Goal: Task Accomplishment & Management: Manage account settings

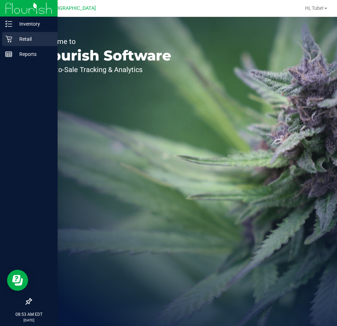
click at [14, 34] on div "Retail" at bounding box center [29, 39] width 55 height 14
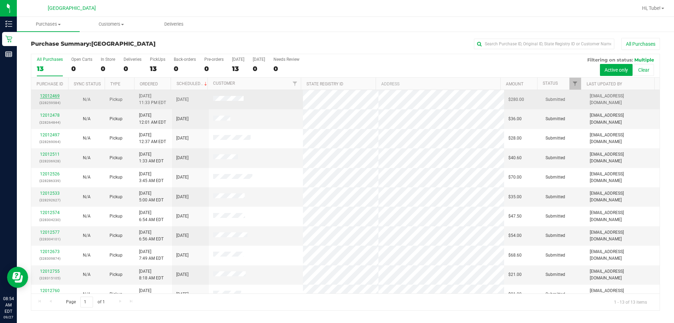
click at [54, 97] on link "12012469" at bounding box center [50, 95] width 20 height 5
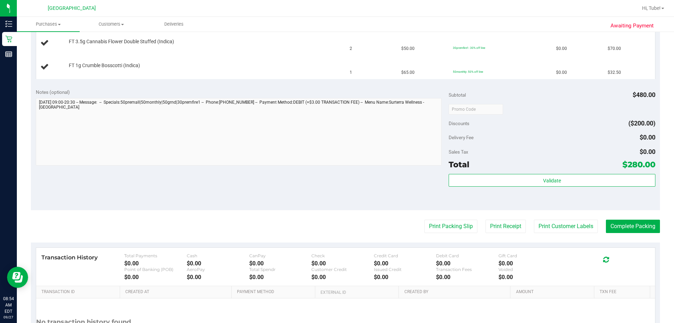
scroll to position [355, 0]
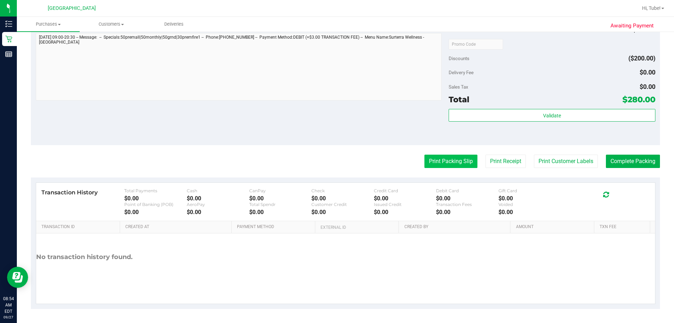
click at [337, 159] on button "Print Packing Slip" at bounding box center [451, 161] width 53 height 13
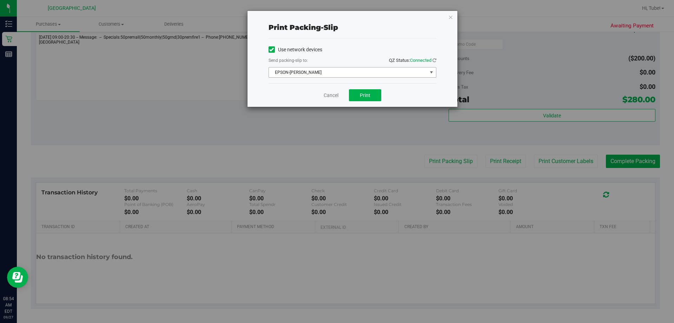
click at [337, 72] on span "EPSON-[PERSON_NAME]" at bounding box center [348, 72] width 158 height 10
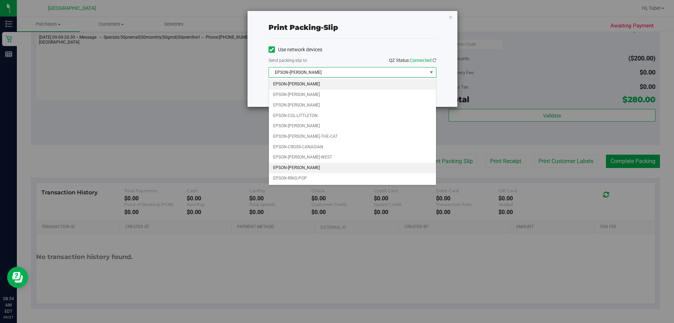
click at [311, 169] on li "EPSON-LIONEL-RICHIE" at bounding box center [352, 168] width 167 height 11
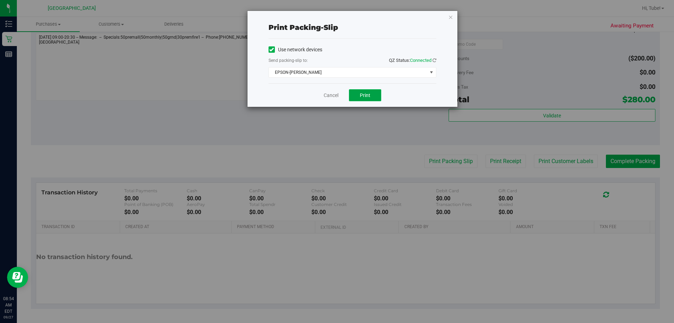
click at [337, 97] on span "Print" at bounding box center [365, 95] width 11 height 6
drag, startPoint x: 289, startPoint y: 80, endPoint x: 313, endPoint y: 71, distance: 25.9
click at [313, 71] on div "Use network devices Send packing-slip to: QZ Status: Connected EPSON-LIONEL-RIC…" at bounding box center [353, 61] width 168 height 45
click at [337, 17] on div "Print packing-slip" at bounding box center [353, 28] width 168 height 22
click at [337, 19] on div "Print packing-slip Use network devices Send packing-slip to: QZ Status: Connect…" at bounding box center [353, 59] width 210 height 96
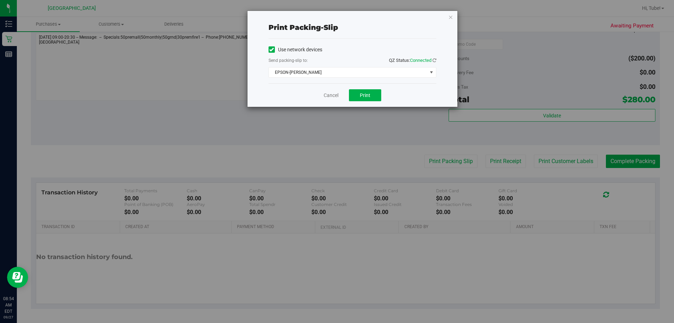
drag, startPoint x: 451, startPoint y: 17, endPoint x: 447, endPoint y: 14, distance: 4.8
click at [337, 13] on div "Print packing-slip Use network devices Send packing-slip to: QZ Status: Connect…" at bounding box center [353, 59] width 210 height 96
click at [337, 16] on icon "button" at bounding box center [451, 17] width 5 height 8
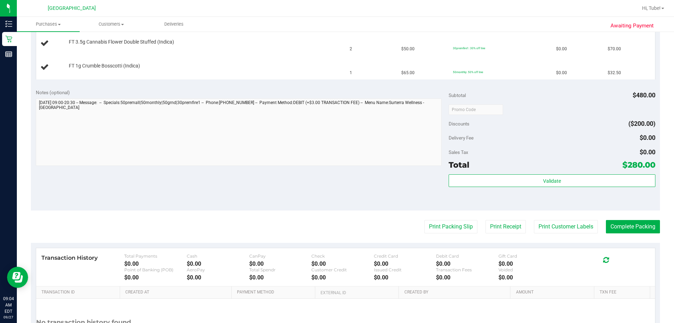
scroll to position [214, 0]
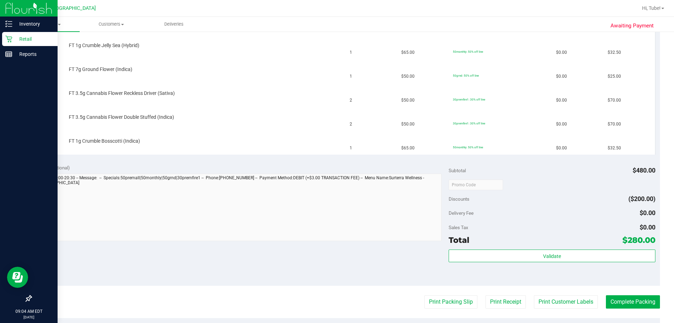
click at [7, 35] on div "Retail" at bounding box center [29, 39] width 55 height 14
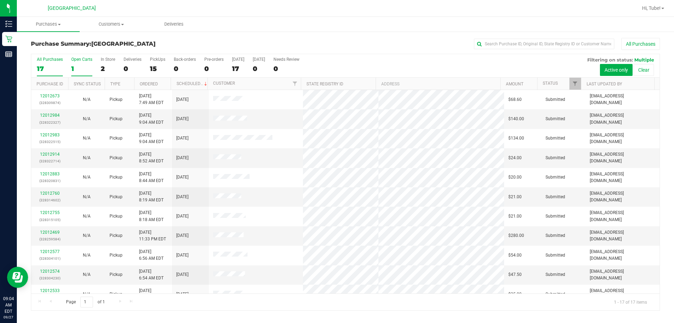
click at [84, 68] on div "1" at bounding box center [81, 69] width 21 height 8
click at [0, 0] on input "Open Carts 1" at bounding box center [0, 0] width 0 height 0
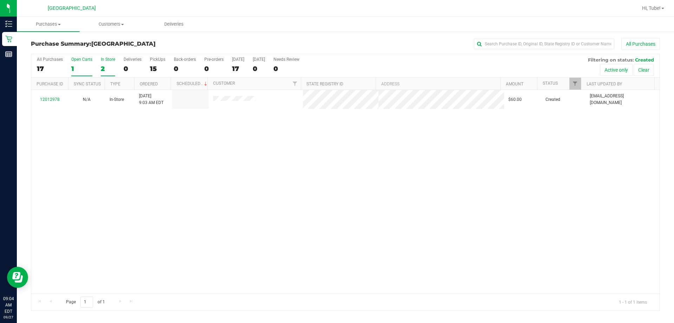
click at [110, 65] on div "2" at bounding box center [108, 69] width 14 height 8
click at [0, 0] on input "In Store 2" at bounding box center [0, 0] width 0 height 0
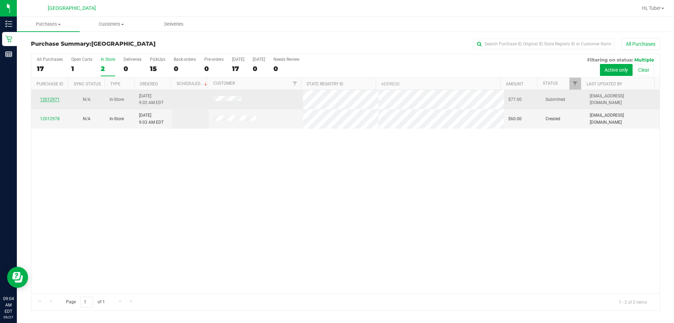
click at [43, 100] on link "12012971" at bounding box center [50, 99] width 20 height 5
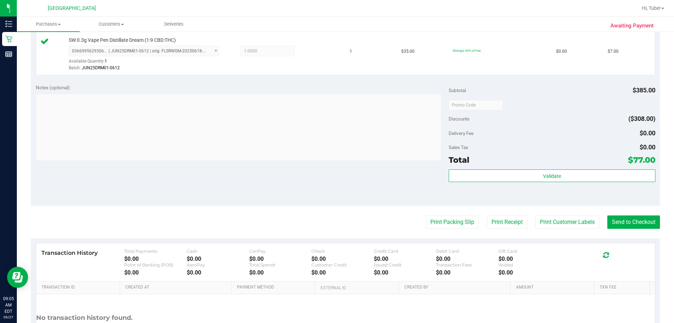
scroll to position [657, 0]
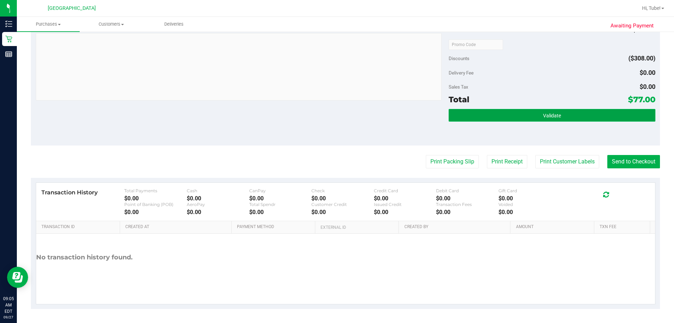
click at [337, 117] on span "Validate" at bounding box center [552, 116] width 18 height 6
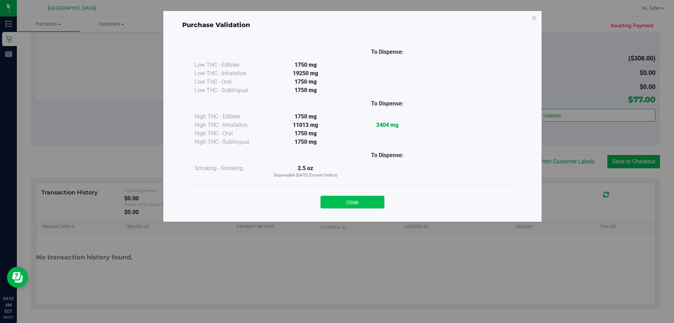
click at [337, 205] on button "Close" at bounding box center [353, 202] width 64 height 13
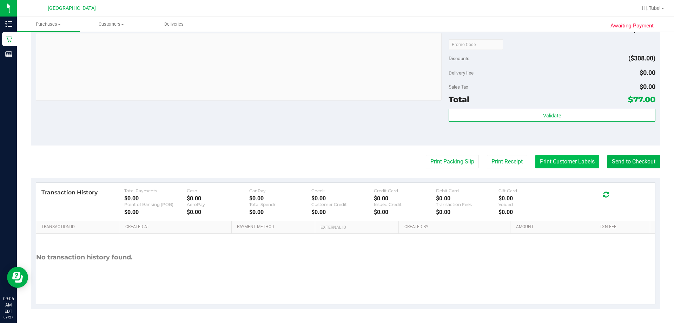
click at [337, 165] on button "Print Customer Labels" at bounding box center [568, 161] width 64 height 13
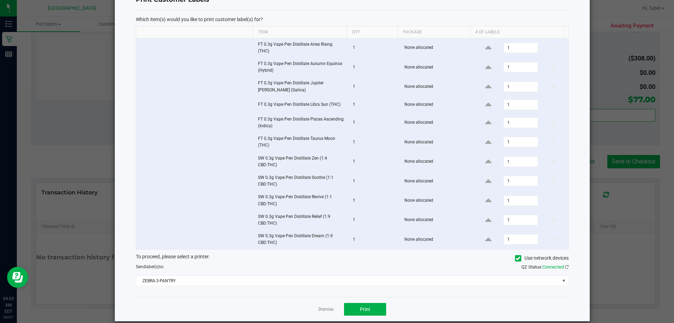
scroll to position [36, 0]
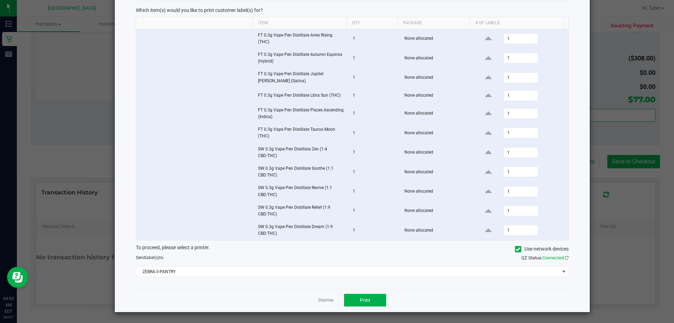
click at [337, 309] on div "Dismiss Print" at bounding box center [352, 300] width 433 height 24
click at [337, 302] on span "Print" at bounding box center [365, 300] width 11 height 6
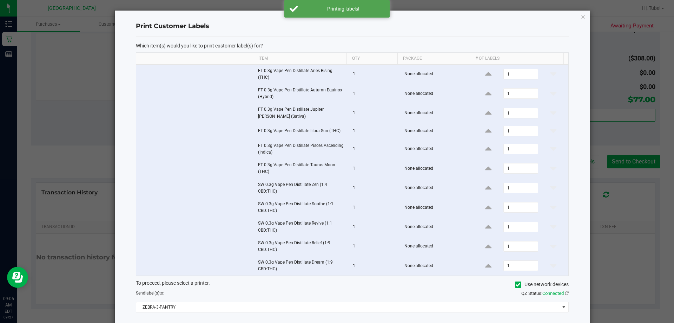
scroll to position [0, 0]
click at [337, 20] on icon "button" at bounding box center [583, 17] width 5 height 8
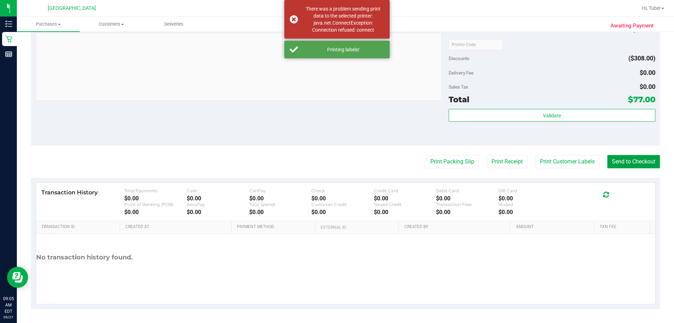
click at [337, 162] on button "Send to Checkout" at bounding box center [634, 161] width 53 height 13
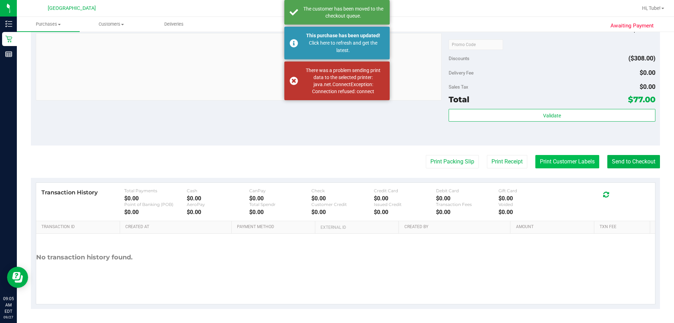
click at [337, 165] on button "Print Customer Labels" at bounding box center [568, 161] width 64 height 13
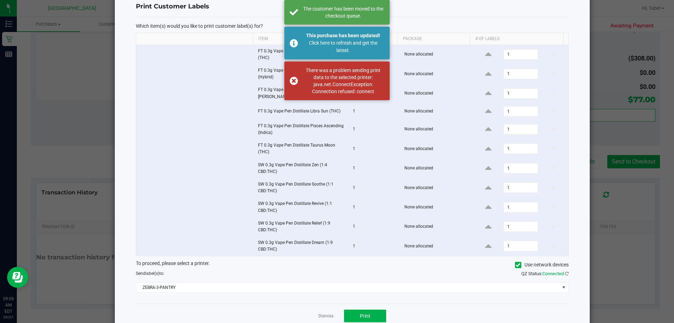
scroll to position [36, 0]
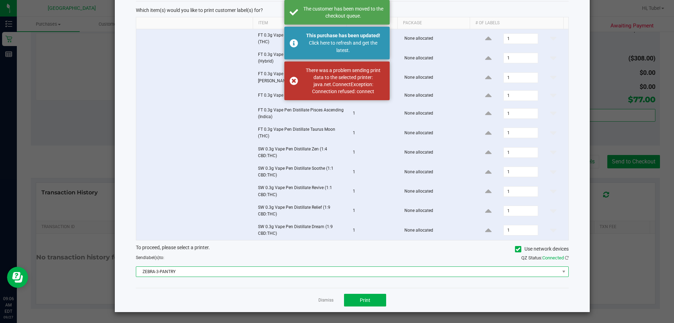
click at [217, 270] on span "ZEBRA-3-PANTRY" at bounding box center [348, 272] width 424 height 10
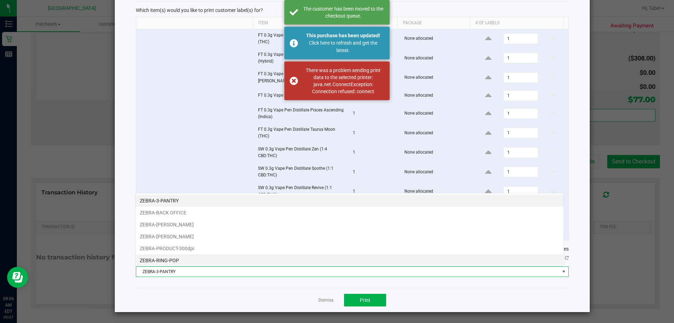
scroll to position [11, 429]
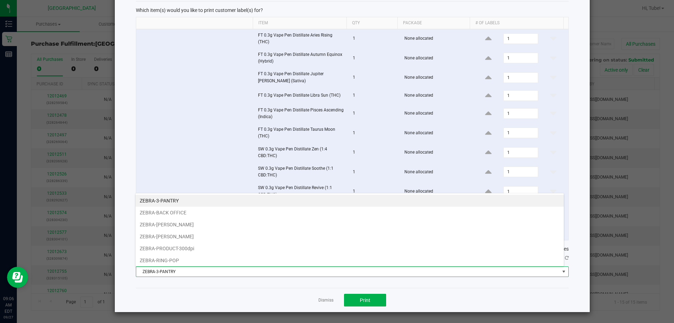
drag, startPoint x: 194, startPoint y: 240, endPoint x: 209, endPoint y: 263, distance: 27.9
click at [194, 240] on li "ZEBRA-[PERSON_NAME]" at bounding box center [350, 236] width 428 height 12
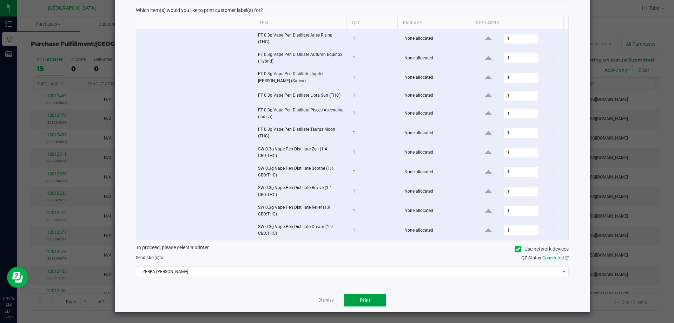
click at [337, 304] on button "Print" at bounding box center [365, 300] width 42 height 13
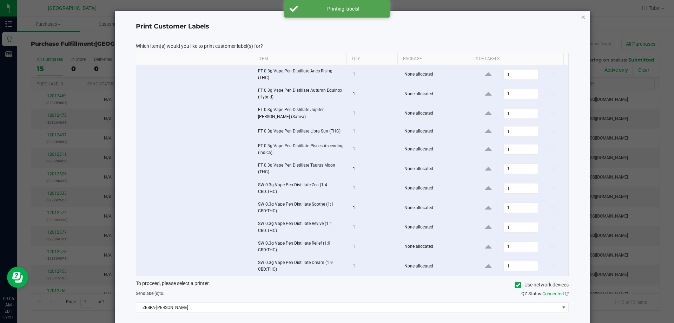
click at [337, 18] on icon "button" at bounding box center [583, 17] width 5 height 8
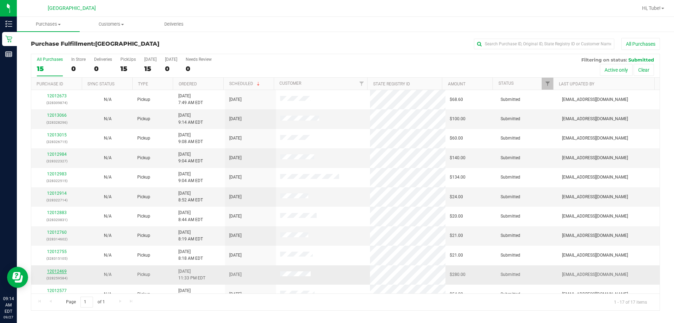
click at [64, 269] on link "12012469" at bounding box center [57, 271] width 20 height 5
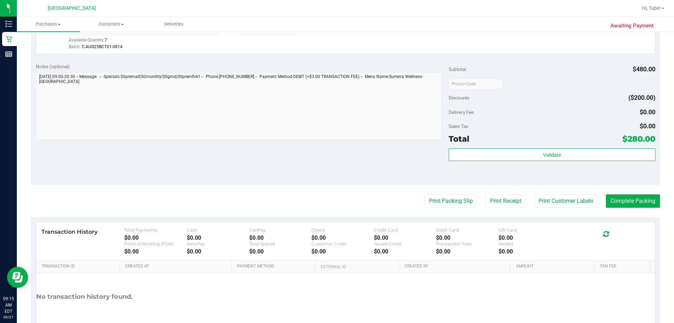
scroll to position [454, 0]
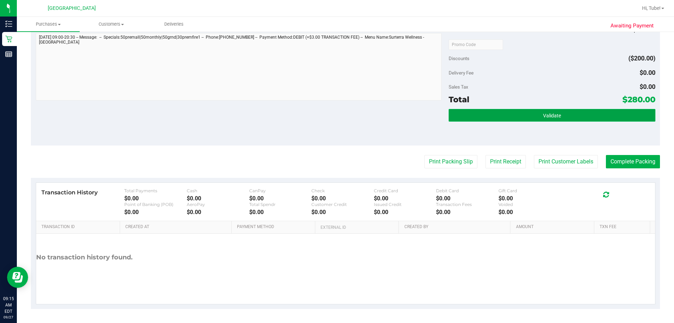
click at [337, 120] on button "Validate" at bounding box center [552, 115] width 207 height 13
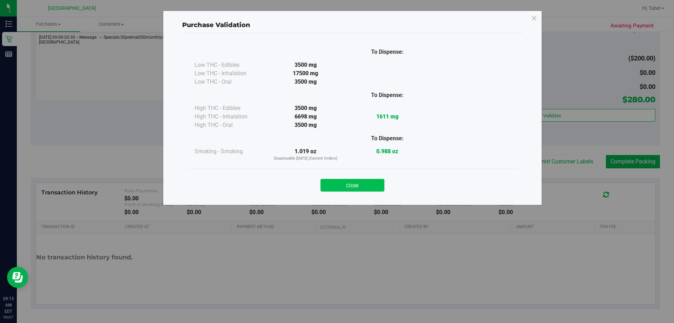
click at [337, 187] on button "Close" at bounding box center [353, 185] width 64 height 13
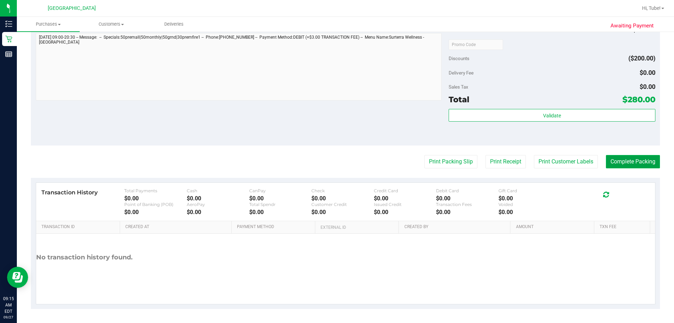
click at [337, 162] on button "Complete Packing" at bounding box center [633, 161] width 54 height 13
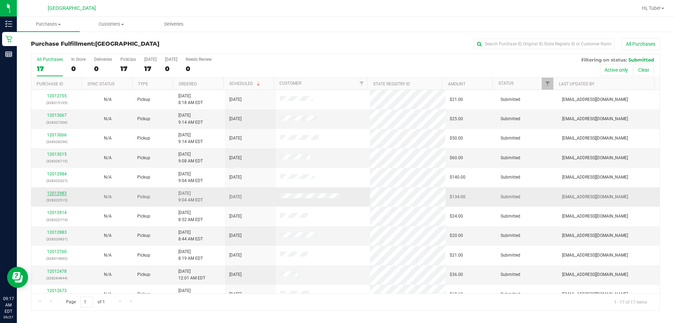
click at [58, 193] on link "12012983" at bounding box center [57, 193] width 20 height 5
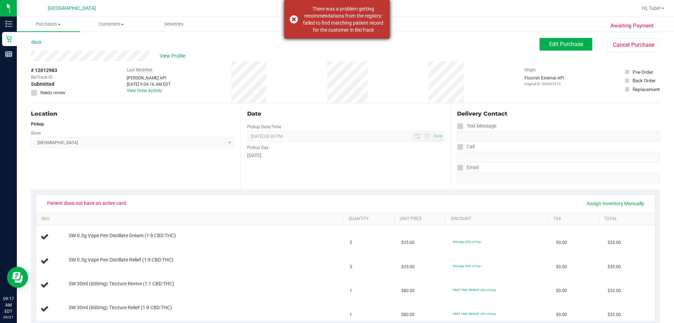
click at [290, 19] on div "There was a problem getting recommendations from the registry: failed to find m…" at bounding box center [336, 19] width 105 height 39
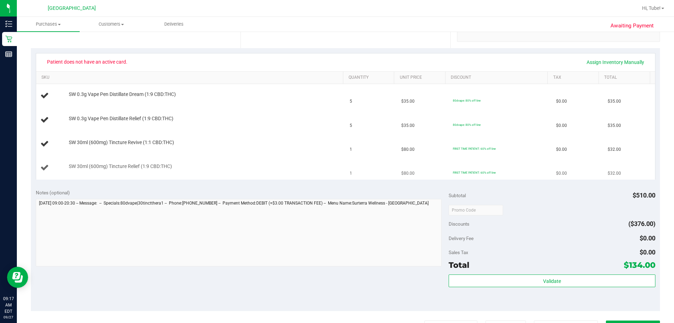
scroll to position [176, 0]
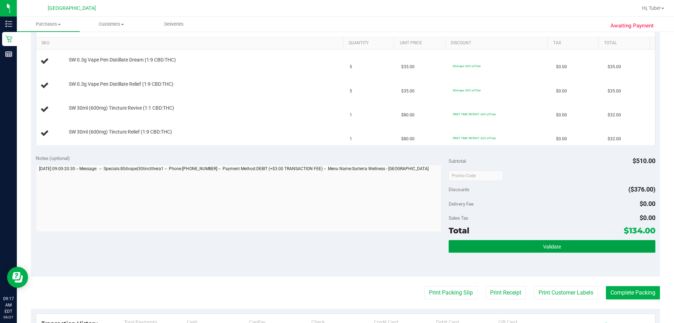
click at [337, 245] on span "Validate" at bounding box center [552, 247] width 18 height 6
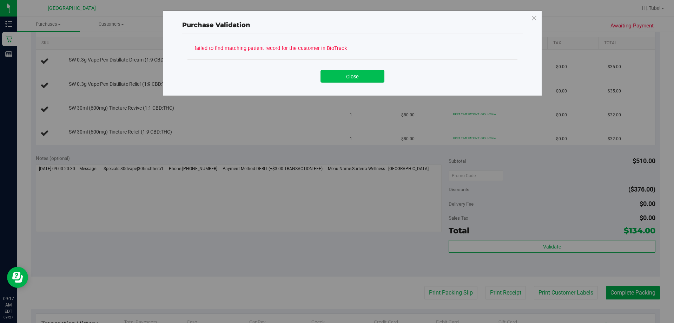
click at [337, 75] on button "Close" at bounding box center [353, 76] width 64 height 13
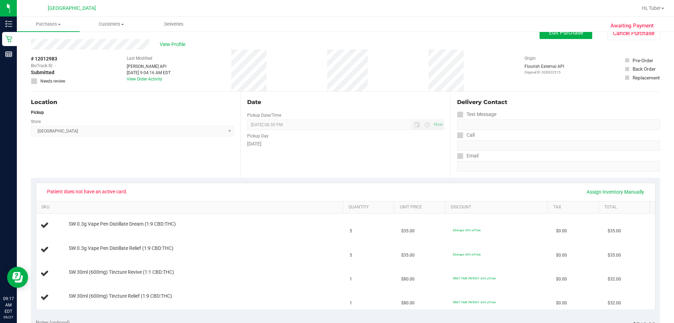
scroll to position [0, 0]
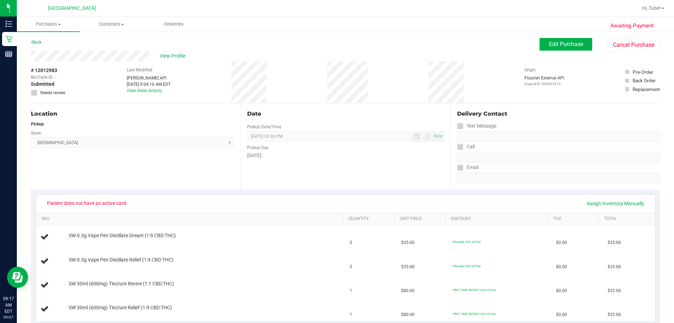
click at [46, 210] on div "Patient does not have an active card. Assign Inventory Manually" at bounding box center [345, 204] width 619 height 18
drag, startPoint x: 47, startPoint y: 204, endPoint x: 128, endPoint y: 90, distance: 139.6
click at [152, 191] on div "Patient does not have an active card. Assign Inventory Manually SKU Quantity Un…" at bounding box center [345, 257] width 629 height 136
click at [211, 80] on div "# 12012983 BioTrack ID: - Submitted Needs review Last Modified Jane API Sep 27,…" at bounding box center [345, 82] width 629 height 42
click at [172, 57] on span "View Profile" at bounding box center [174, 55] width 28 height 7
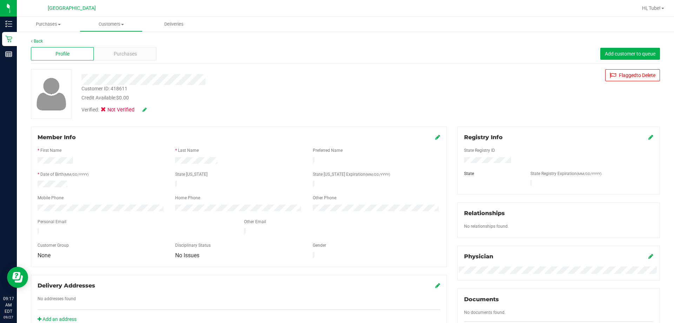
click at [33, 38] on div "Back" at bounding box center [345, 41] width 629 height 6
click at [36, 40] on link "Back" at bounding box center [37, 41] width 12 height 5
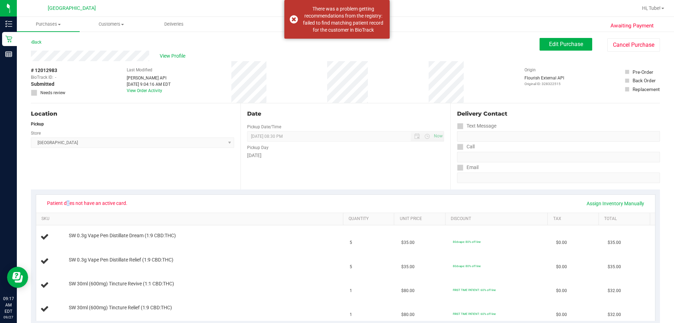
drag, startPoint x: 48, startPoint y: 201, endPoint x: 155, endPoint y: 200, distance: 106.4
click at [155, 200] on div "Patient does not have an active card. Assign Inventory Manually" at bounding box center [345, 203] width 607 height 12
click at [151, 197] on div "Patient does not have an active card. Assign Inventory Manually" at bounding box center [345, 204] width 619 height 18
drag, startPoint x: 133, startPoint y: 205, endPoint x: 140, endPoint y: 201, distance: 8.1
click at [154, 213] on div "Patient does not have an active card. Assign Inventory Manually SKU Quantity Un…" at bounding box center [346, 257] width 620 height 127
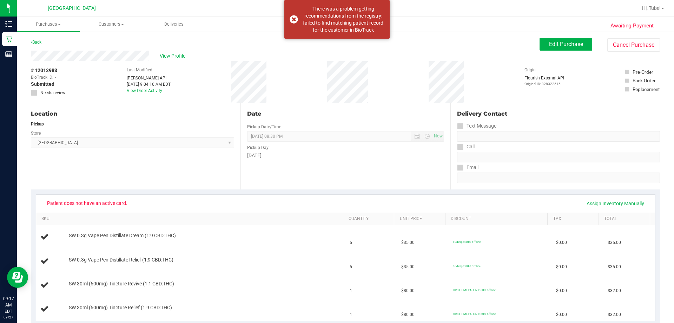
click at [158, 197] on div "Patient does not have an active card. Assign Inventory Manually" at bounding box center [345, 204] width 619 height 18
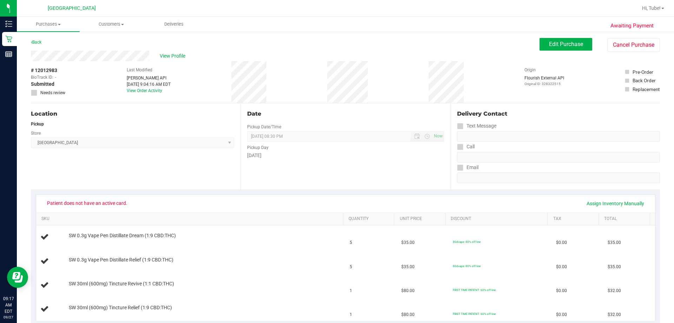
drag, startPoint x: 42, startPoint y: 203, endPoint x: 132, endPoint y: 199, distance: 89.3
click at [132, 201] on span "Patient does not have an active card." at bounding box center [87, 202] width 90 height 11
copy span "Patient does not have an active card."
click at [104, 151] on div "Location Pickup Store Orange Park WC Select Store Bonita Springs WC Boynton Bea…" at bounding box center [136, 146] width 210 height 86
click at [36, 93] on icon at bounding box center [34, 93] width 5 height 0
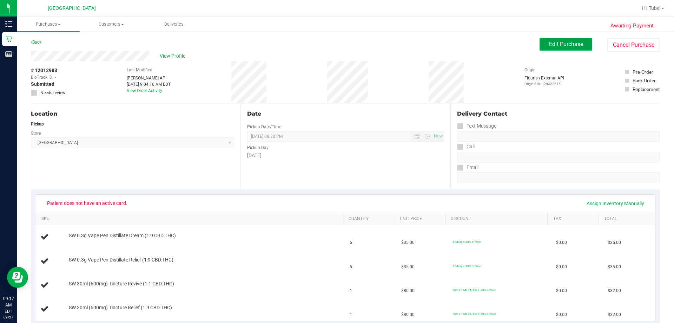
drag, startPoint x: 555, startPoint y: 45, endPoint x: 402, endPoint y: 85, distance: 158.3
click at [337, 44] on span "Edit Purchase" at bounding box center [566, 44] width 34 height 7
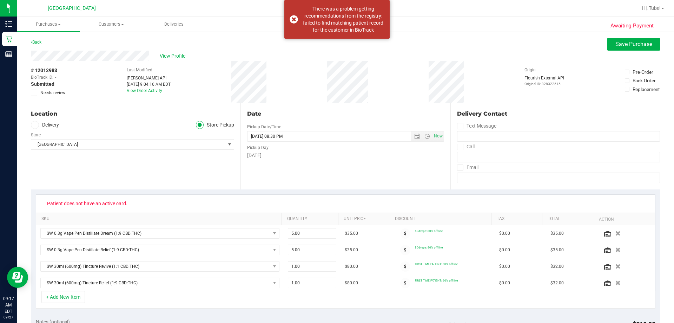
click at [35, 93] on icon at bounding box center [34, 93] width 5 height 0
click at [0, 0] on input "Needs review" at bounding box center [0, 0] width 0 height 0
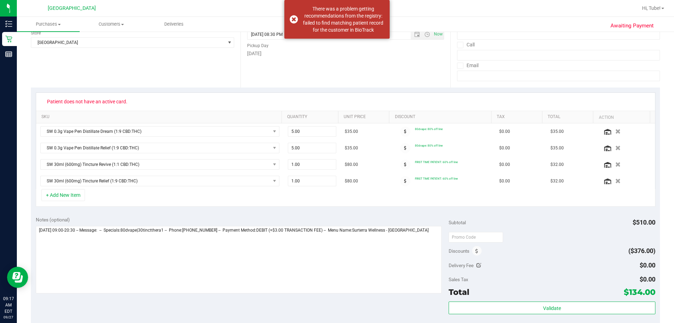
scroll to position [189, 0]
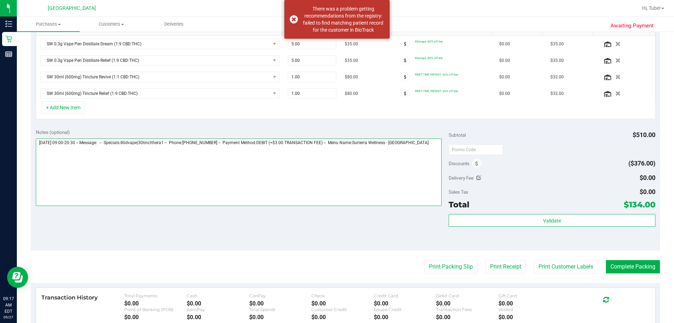
click at [164, 168] on textarea at bounding box center [239, 171] width 406 height 67
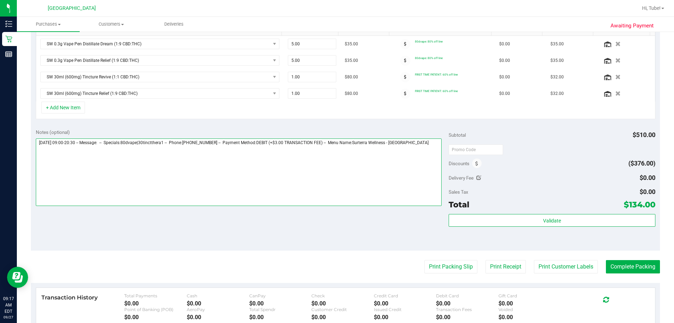
click at [66, 162] on textarea at bounding box center [239, 171] width 406 height 67
click at [337, 145] on textarea at bounding box center [239, 171] width 406 height 67
paste textarea "Patient does not have an active card."
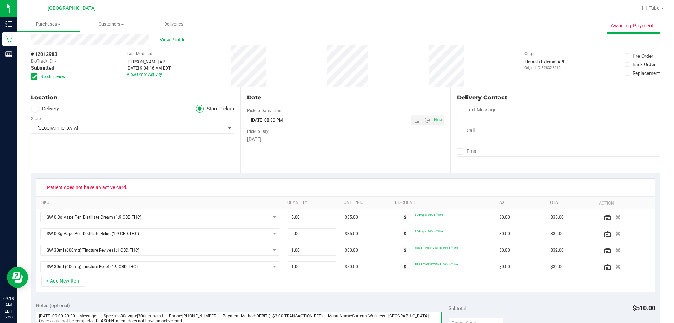
scroll to position [0, 0]
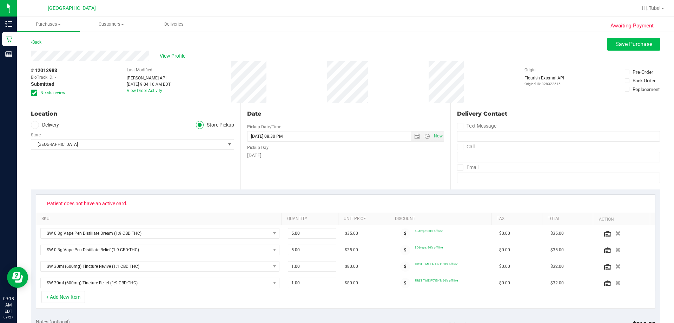
type textarea "Saturday 09/27/2025 09:00-20:30 -- Message: -- Specials:80dvape|30tinctthera1 -…"
click at [337, 45] on span "Save Purchase" at bounding box center [634, 44] width 37 height 7
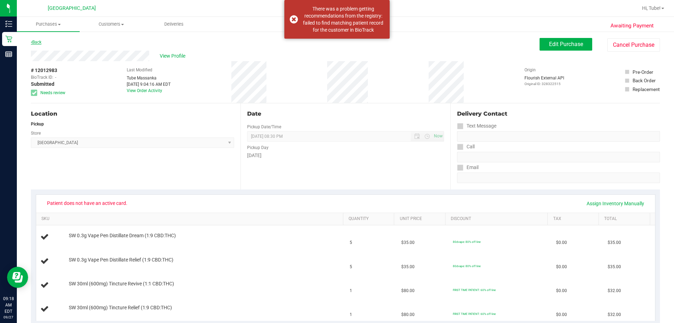
click at [38, 44] on link "Back" at bounding box center [36, 42] width 11 height 5
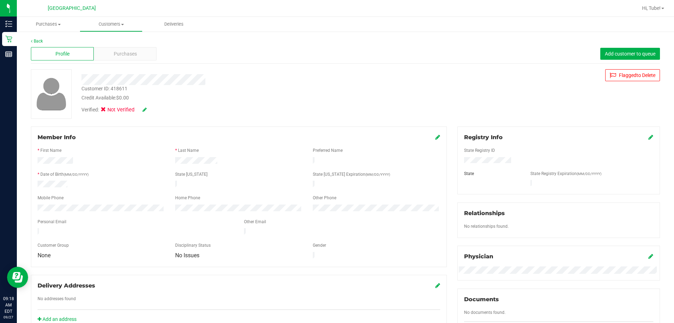
click at [34, 44] on div "Profile Purchases Add customer to queue" at bounding box center [345, 53] width 629 height 19
click at [35, 39] on link "Back" at bounding box center [37, 41] width 12 height 5
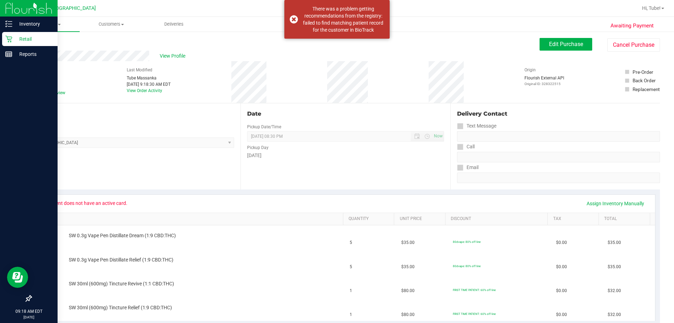
click at [0, 37] on link "Retail" at bounding box center [29, 39] width 58 height 15
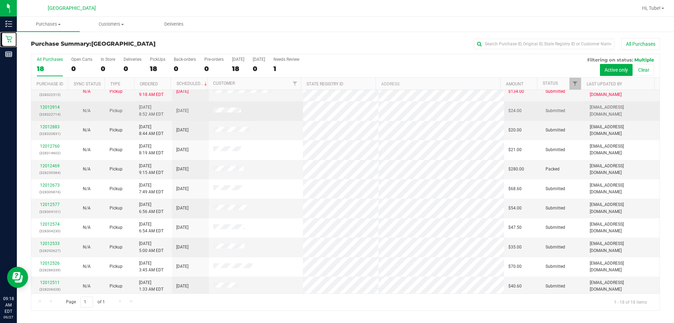
scroll to position [140, 0]
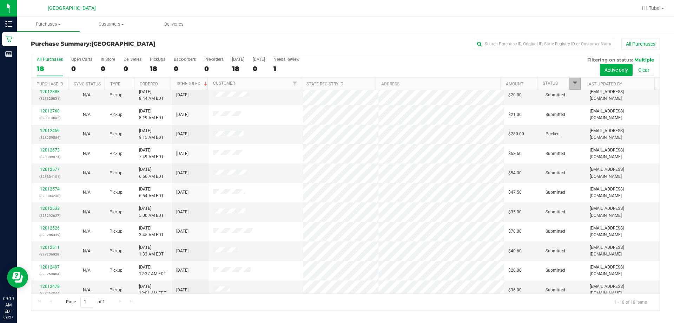
click at [337, 83] on span "Filter" at bounding box center [575, 84] width 6 height 6
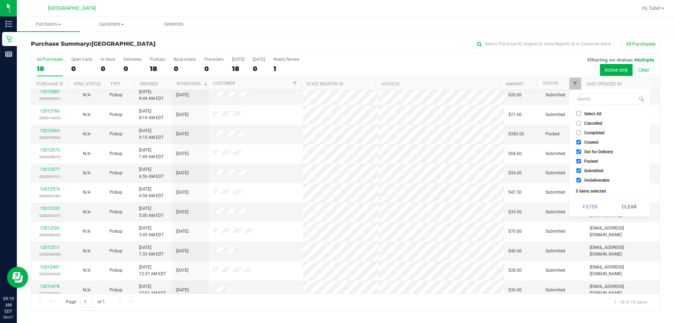
click at [337, 160] on span "Packed" at bounding box center [591, 161] width 14 height 4
click at [337, 160] on input "Packed" at bounding box center [579, 161] width 5 height 5
checkbox input "false"
click at [337, 208] on button "Filter" at bounding box center [591, 206] width 34 height 15
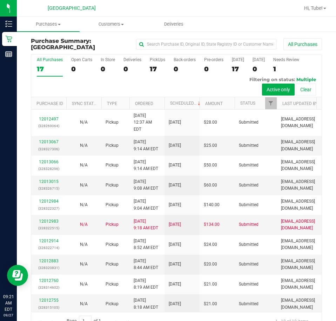
drag, startPoint x: 96, startPoint y: 70, endPoint x: 99, endPoint y: 66, distance: 5.4
click at [97, 69] on div "All Purchases 17 Open Carts 0 In Store 0 Deliveries 0 PickUps 17 Back-orders 0 …" at bounding box center [176, 75] width 291 height 43
click at [113, 62] on div "In Store" at bounding box center [108, 59] width 14 height 5
click at [0, 0] on input "In Store 0" at bounding box center [0, 0] width 0 height 0
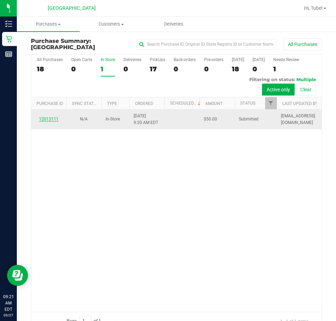
click at [52, 121] on link "12013111" at bounding box center [49, 119] width 20 height 5
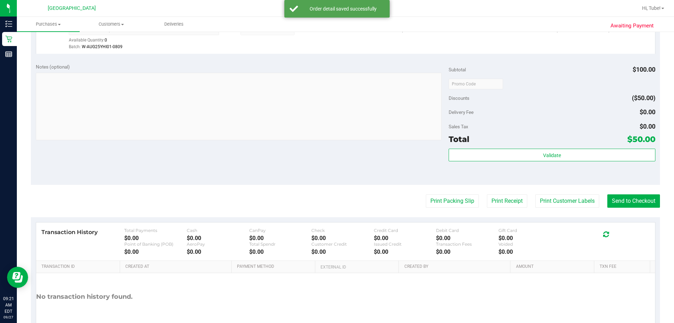
scroll to position [281, 0]
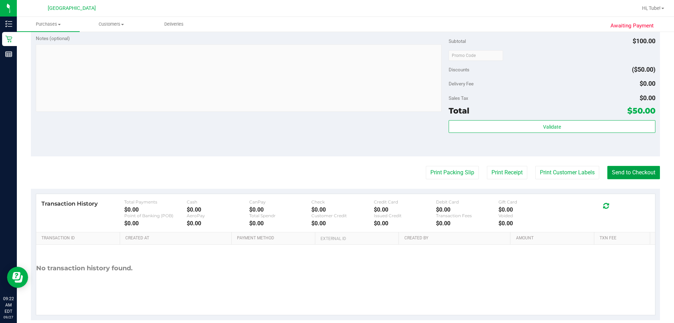
click at [337, 170] on button "Send to Checkout" at bounding box center [634, 172] width 53 height 13
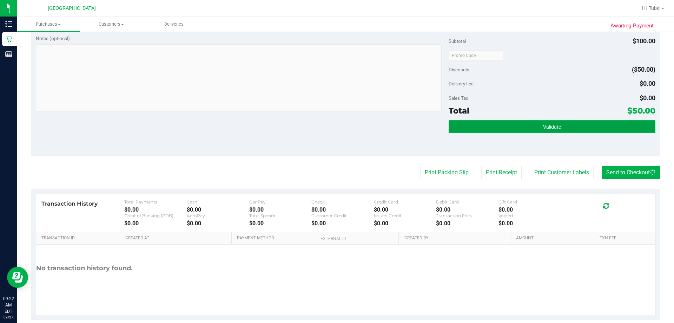
click at [337, 128] on button "Validate" at bounding box center [552, 126] width 207 height 13
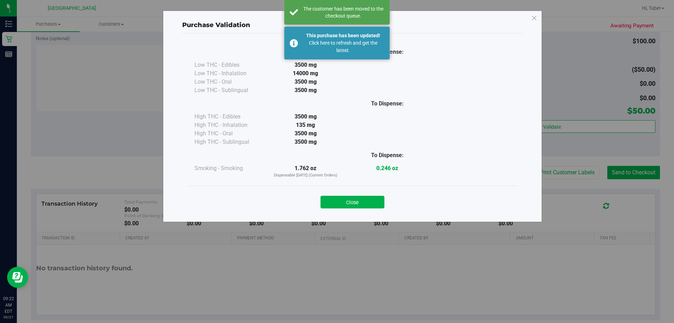
drag, startPoint x: 362, startPoint y: 204, endPoint x: 364, endPoint y: 199, distance: 4.9
click at [337, 204] on button "Close" at bounding box center [353, 202] width 64 height 13
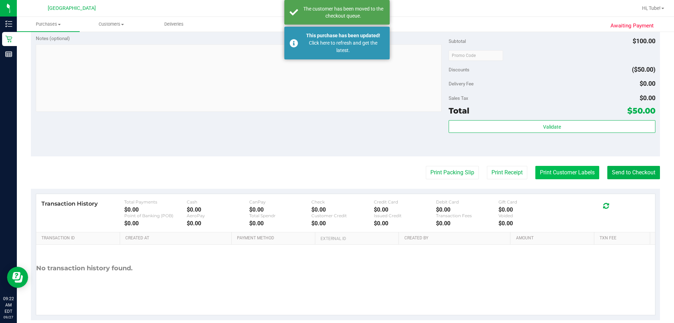
click at [337, 177] on button "Print Customer Labels" at bounding box center [568, 172] width 64 height 13
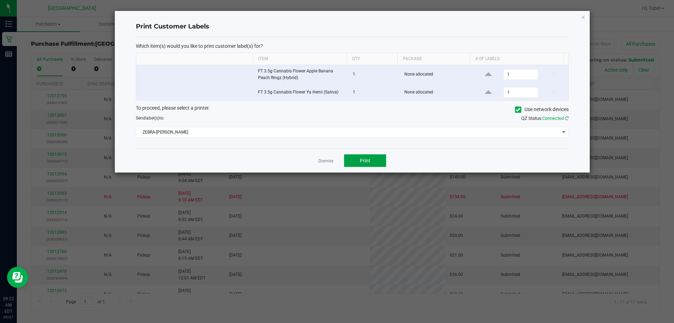
click at [337, 155] on button "Print" at bounding box center [365, 160] width 42 height 13
click at [337, 15] on div "Print Customer Labels Which item(s) would you like to print customer label(s) f…" at bounding box center [352, 92] width 475 height 162
click at [337, 16] on icon "button" at bounding box center [583, 17] width 5 height 8
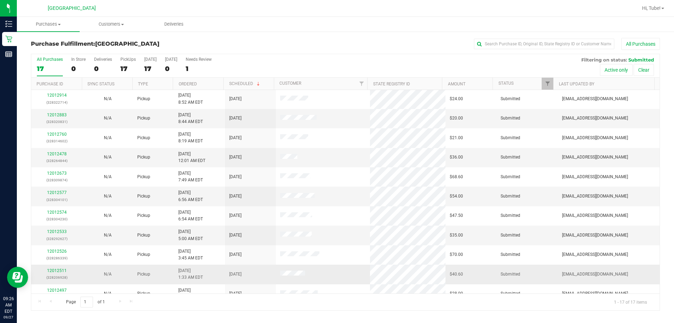
scroll to position [127, 0]
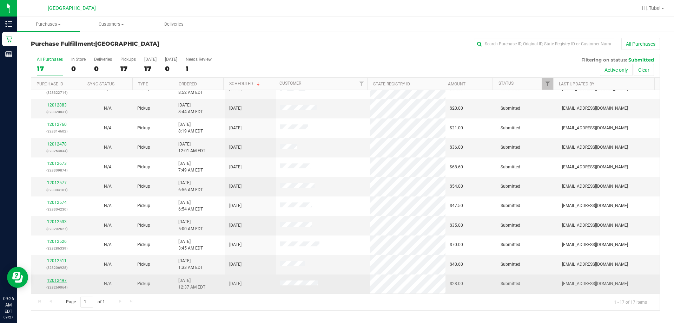
click at [59, 279] on link "12012497" at bounding box center [57, 280] width 20 height 5
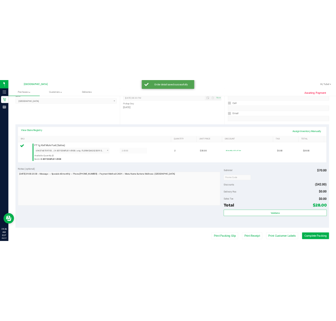
scroll to position [176, 0]
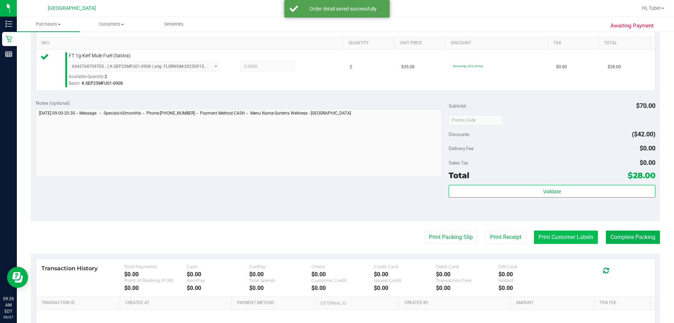
click at [337, 234] on button "Print Customer Labels" at bounding box center [566, 236] width 64 height 13
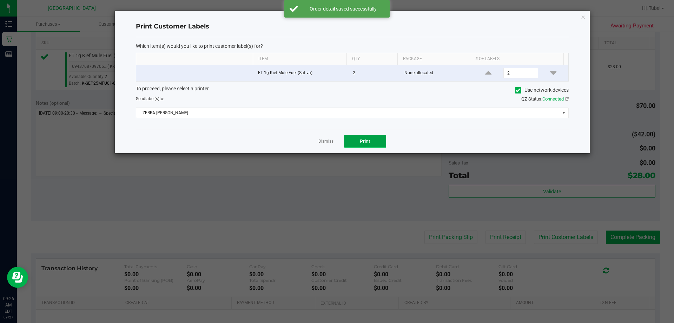
click at [337, 143] on button "Print" at bounding box center [365, 141] width 42 height 13
click at [337, 18] on icon "button" at bounding box center [583, 17] width 5 height 8
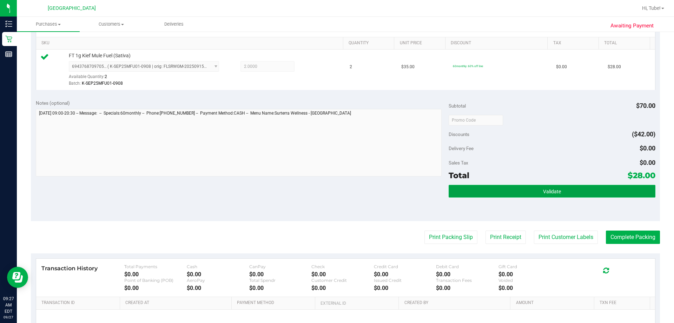
click at [337, 188] on button "Validate" at bounding box center [552, 191] width 207 height 13
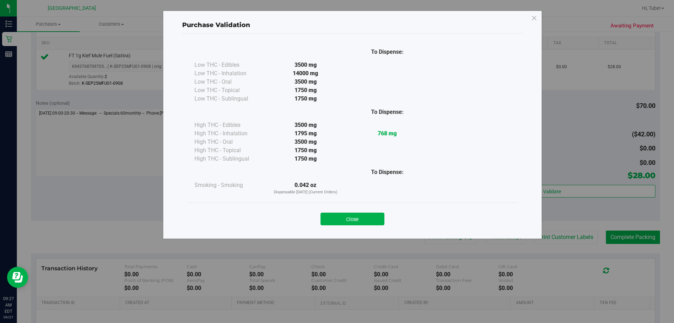
click at [337, 212] on div "Close" at bounding box center [353, 217] width 320 height 18
click at [337, 217] on button "Close" at bounding box center [353, 218] width 64 height 13
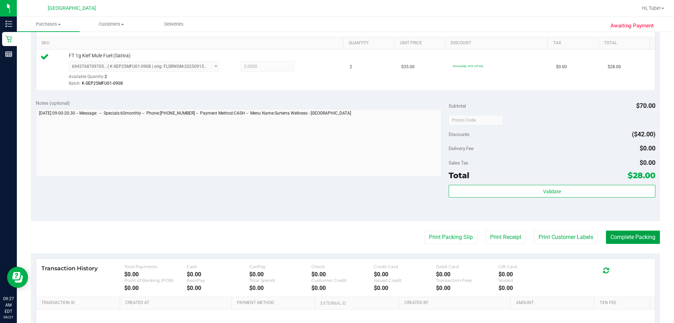
click at [337, 236] on button "Complete Packing" at bounding box center [633, 236] width 54 height 13
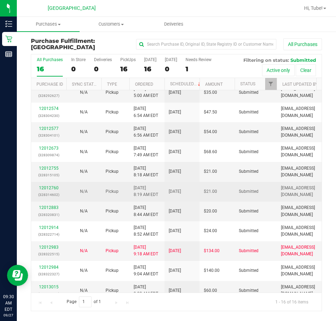
scroll to position [127, 0]
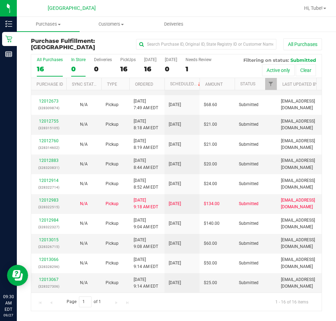
click at [78, 67] on div "0" at bounding box center [78, 69] width 14 height 8
click at [0, 0] on input "In Store 0" at bounding box center [0, 0] width 0 height 0
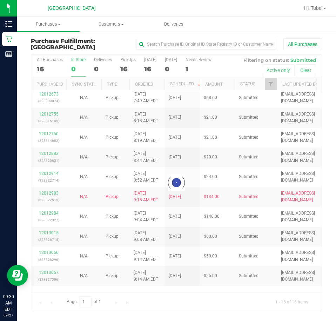
scroll to position [0, 0]
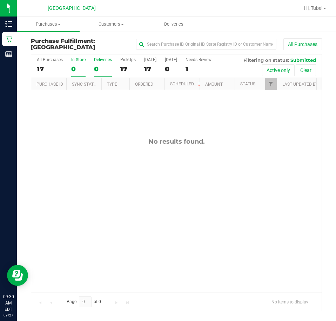
click at [105, 71] on div "0" at bounding box center [103, 69] width 18 height 8
click at [0, 0] on input "Deliveries 0" at bounding box center [0, 0] width 0 height 0
click at [77, 72] on div "0" at bounding box center [78, 69] width 14 height 8
click at [0, 0] on input "In Store 0" at bounding box center [0, 0] width 0 height 0
click at [73, 67] on div "0" at bounding box center [78, 69] width 14 height 8
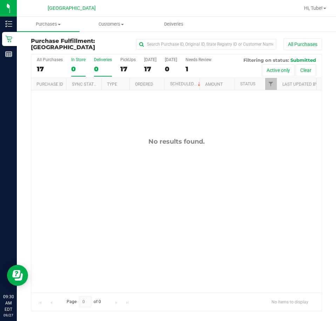
click at [98, 67] on div "0" at bounding box center [103, 69] width 18 height 8
click at [0, 0] on input "Deliveries 0" at bounding box center [0, 0] width 0 height 0
click at [96, 66] on div "0" at bounding box center [103, 69] width 18 height 8
click at [0, 0] on input "Deliveries 0" at bounding box center [0, 0] width 0 height 0
click at [127, 65] on div "17" at bounding box center [127, 69] width 15 height 8
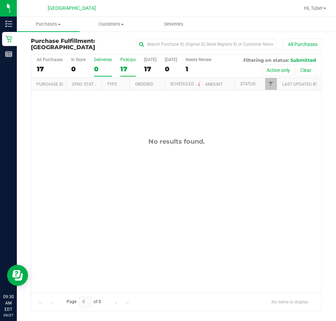
click at [0, 0] on input "PickUps 17" at bounding box center [0, 0] width 0 height 0
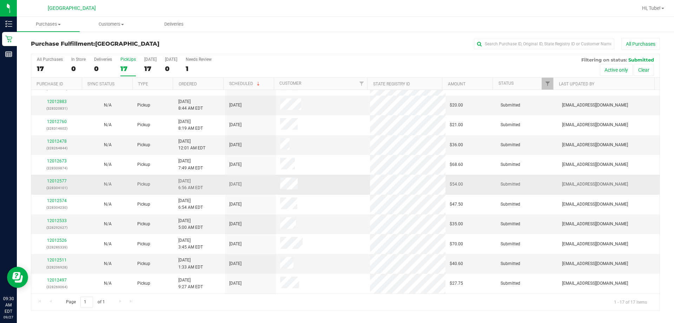
scroll to position [127, 0]
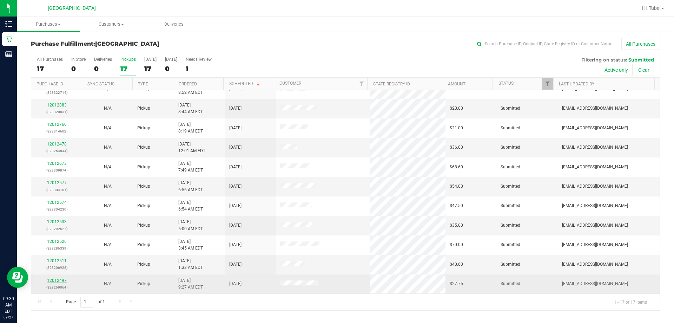
click at [55, 280] on link "12012497" at bounding box center [57, 280] width 20 height 5
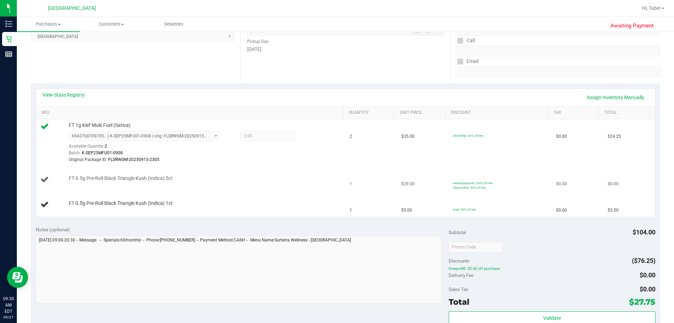
scroll to position [140, 0]
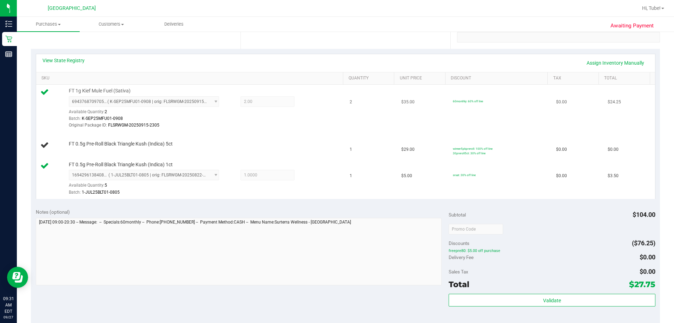
drag, startPoint x: 473, startPoint y: 107, endPoint x: 491, endPoint y: 102, distance: 18.7
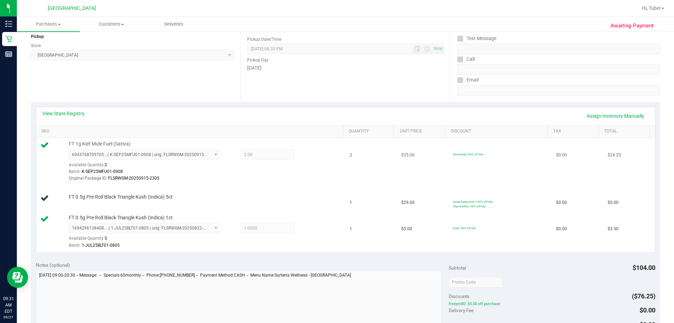
scroll to position [70, 0]
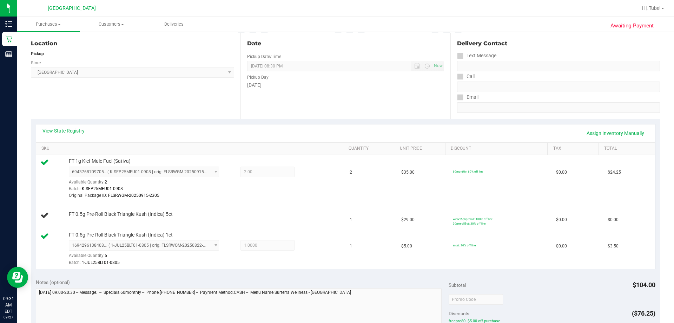
drag, startPoint x: 491, startPoint y: 102, endPoint x: 388, endPoint y: 102, distance: 102.6
click at [337, 107] on div "Date Pickup Date/Time 09/27/2025 Now 09/27/2025 08:30 PM Now Pickup Day Saturday" at bounding box center [346, 76] width 210 height 86
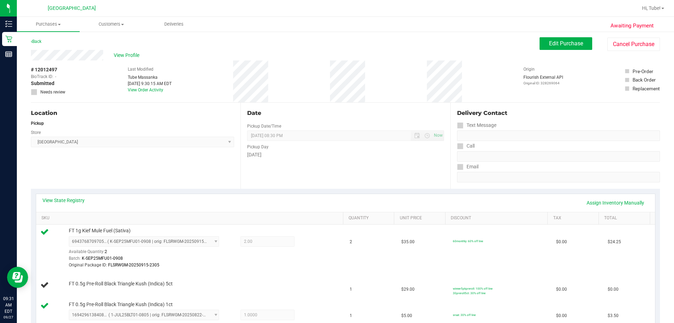
scroll to position [0, 0]
click at [337, 39] on button "Edit Purchase" at bounding box center [566, 44] width 53 height 13
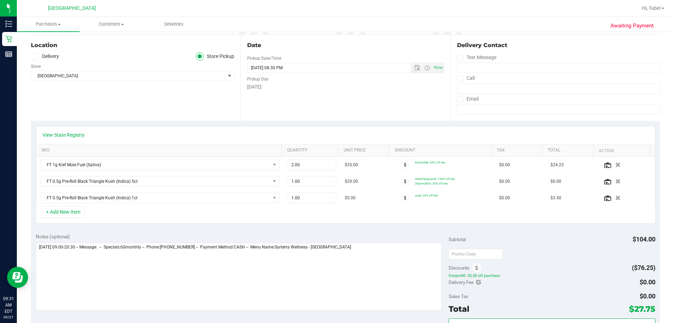
scroll to position [176, 0]
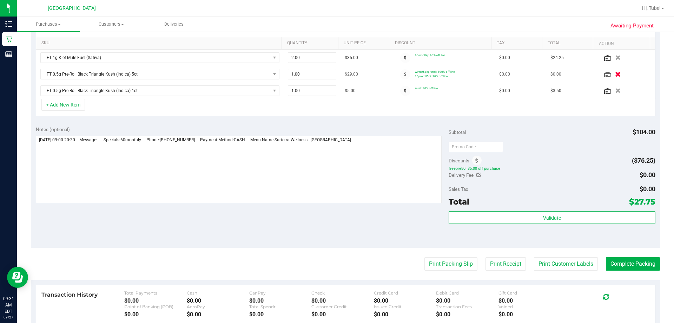
click at [337, 74] on icon "button" at bounding box center [618, 74] width 6 height 5
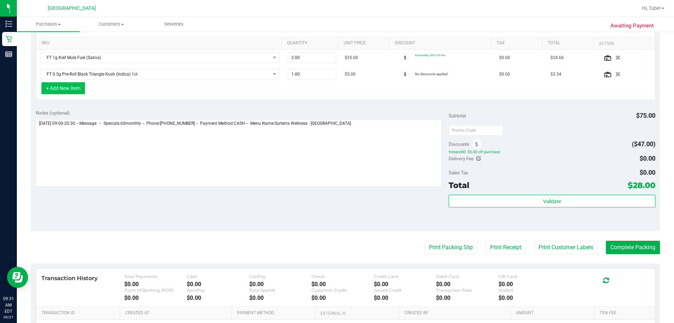
click at [64, 93] on button "+ Add New Item" at bounding box center [63, 88] width 44 height 12
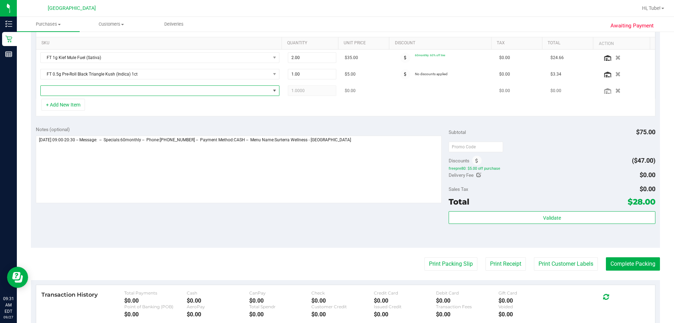
click at [130, 94] on span "NO DATA FOUND" at bounding box center [156, 91] width 230 height 10
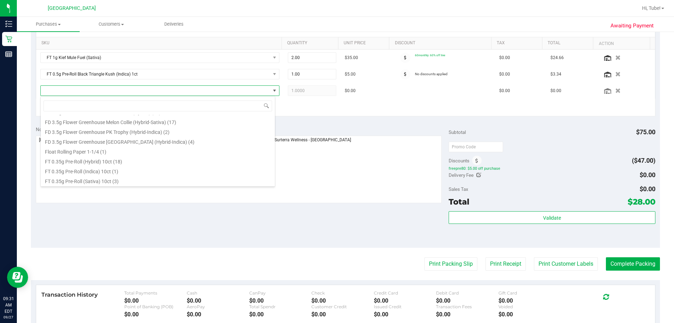
scroll to position [70, 0]
type input "blt"
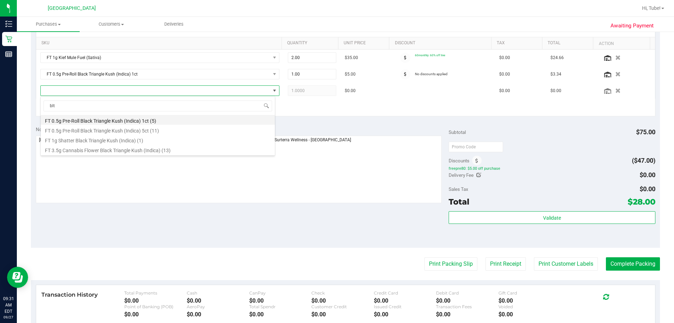
click at [177, 119] on li "FT 0.5g Pre-Roll Black Triangle Kush (Indica) 1ct (5)" at bounding box center [158, 120] width 234 height 10
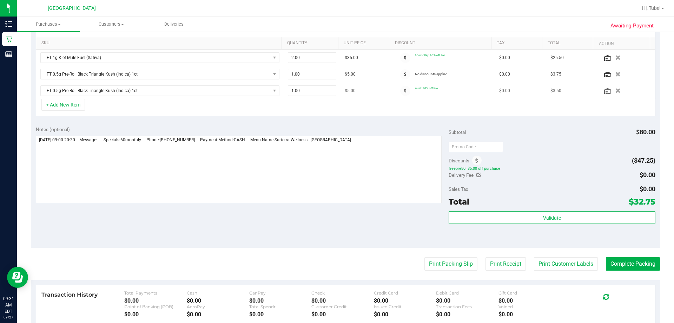
drag, startPoint x: 551, startPoint y: 141, endPoint x: 617, endPoint y: 102, distance: 76.6
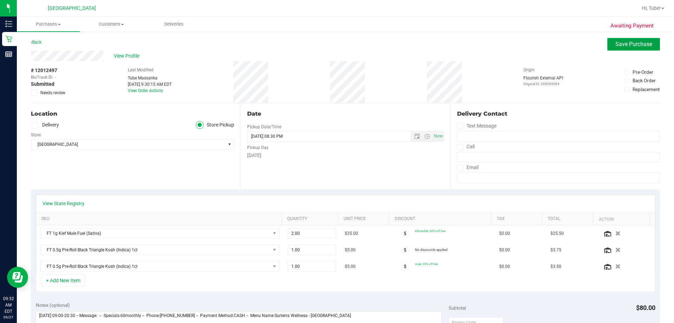
click at [337, 42] on span "Save Purchase" at bounding box center [634, 44] width 37 height 7
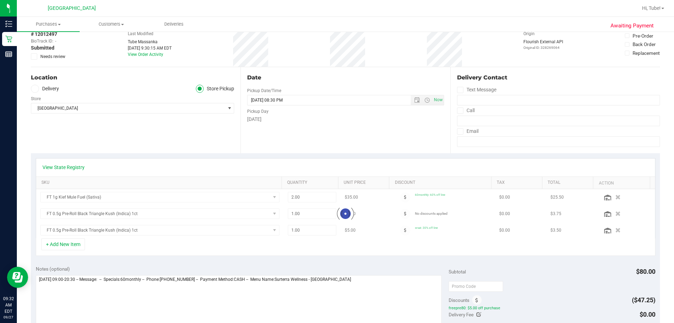
scroll to position [176, 0]
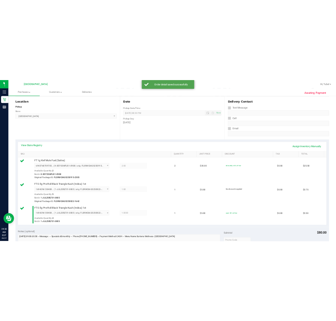
scroll to position [281, 0]
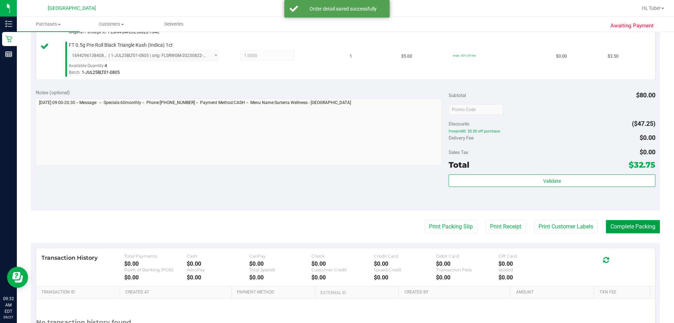
click at [337, 224] on button "Complete Packing" at bounding box center [633, 226] width 54 height 13
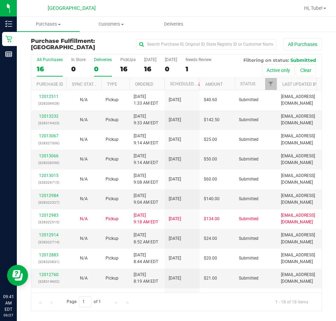
click at [96, 70] on div "0" at bounding box center [103, 69] width 18 height 8
click at [0, 0] on input "Deliveries 0" at bounding box center [0, 0] width 0 height 0
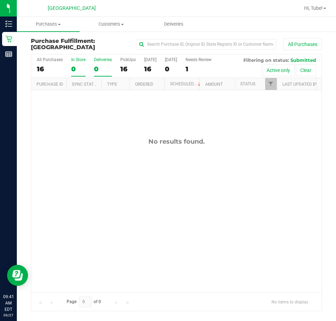
click at [78, 64] on label "In Store 0" at bounding box center [78, 66] width 14 height 19
click at [0, 0] on input "In Store 0" at bounding box center [0, 0] width 0 height 0
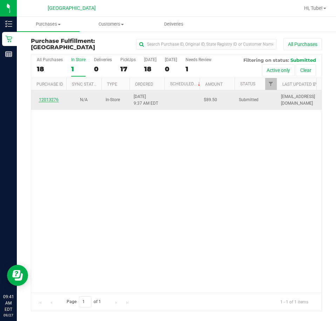
click at [49, 99] on link "12013276" at bounding box center [49, 99] width 20 height 5
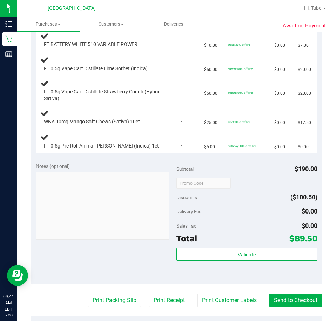
scroll to position [211, 0]
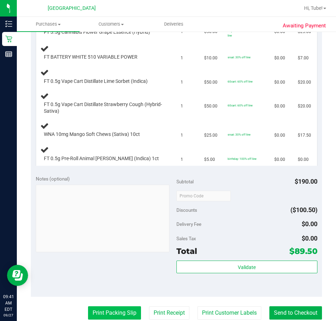
click at [125, 316] on button "Print Packing Slip" at bounding box center [114, 312] width 53 height 13
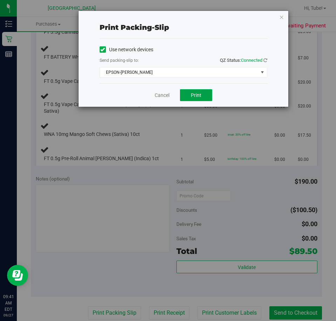
click at [193, 90] on button "Print" at bounding box center [196, 95] width 32 height 12
click at [282, 16] on icon "button" at bounding box center [282, 17] width 5 height 8
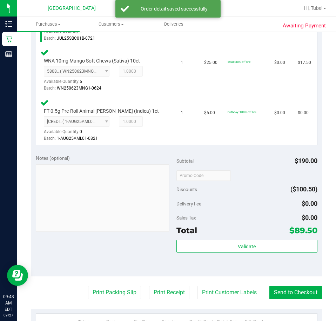
scroll to position [493, 0]
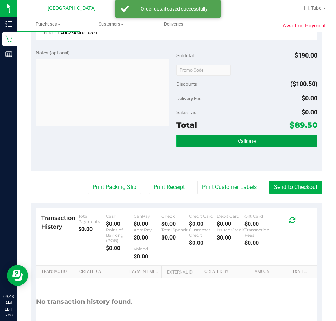
click at [256, 142] on button "Validate" at bounding box center [247, 141] width 141 height 13
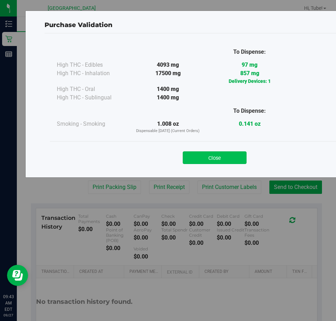
click at [221, 159] on button "Close" at bounding box center [215, 157] width 64 height 13
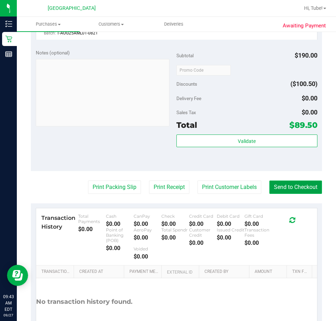
click at [282, 183] on button "Send to Checkout" at bounding box center [296, 187] width 53 height 13
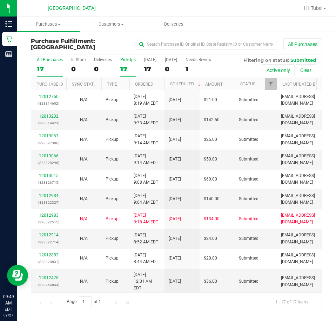
click at [132, 65] on label "PickUps 17" at bounding box center [127, 66] width 15 height 19
click at [0, 0] on input "PickUps 17" at bounding box center [0, 0] width 0 height 0
click at [273, 84] on span "Filter" at bounding box center [271, 84] width 6 height 6
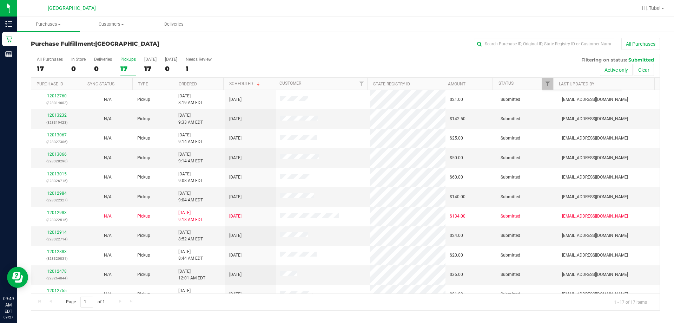
click at [337, 53] on div "Purchase Fulfillment: Orange Park WC All Purchases" at bounding box center [345, 45] width 629 height 15
click at [54, 112] on td "12013232 (328319423)" at bounding box center [56, 118] width 51 height 19
click at [60, 115] on link "12013232" at bounding box center [57, 115] width 20 height 5
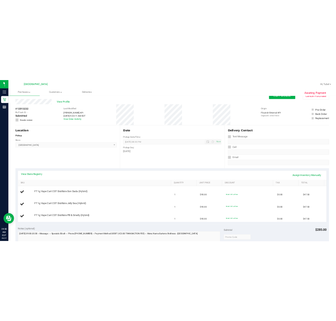
scroll to position [35, 0]
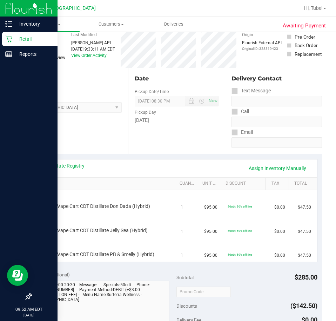
click at [7, 34] on div "Retail" at bounding box center [29, 39] width 55 height 14
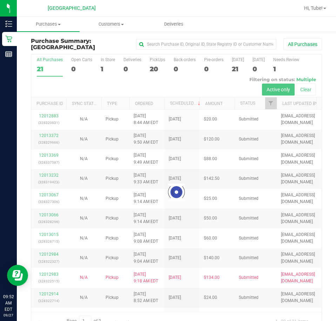
click at [105, 67] on div at bounding box center [176, 192] width 291 height 276
click at [105, 66] on div at bounding box center [176, 192] width 291 height 276
click at [102, 66] on div at bounding box center [176, 192] width 291 height 276
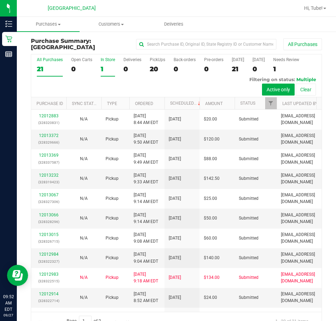
click at [101, 68] on div "1" at bounding box center [108, 69] width 14 height 8
click at [0, 0] on input "In Store 1" at bounding box center [0, 0] width 0 height 0
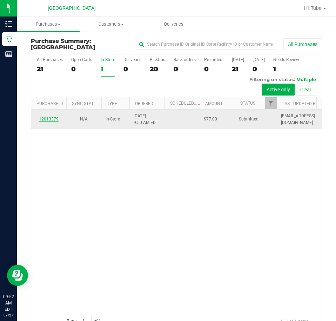
click at [53, 118] on link "12013379" at bounding box center [49, 119] width 20 height 5
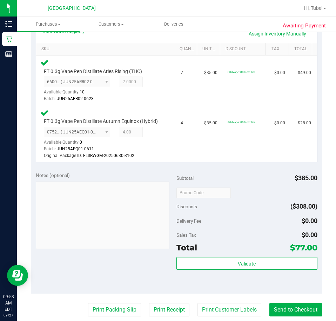
scroll to position [211, 0]
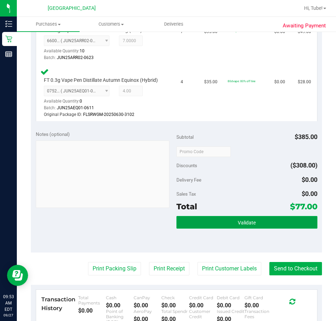
click at [248, 225] on span "Validate" at bounding box center [247, 223] width 18 height 6
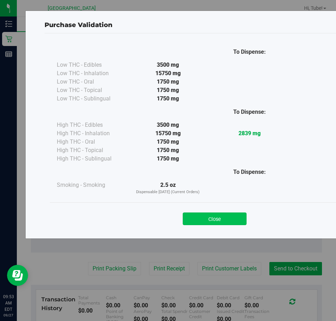
click at [219, 219] on button "Close" at bounding box center [215, 218] width 64 height 13
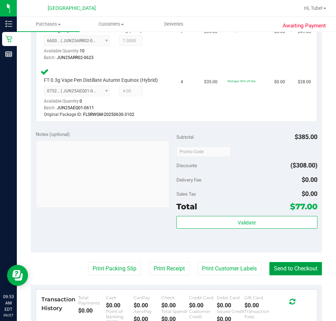
click at [295, 275] on button "Send to Checkout" at bounding box center [296, 268] width 53 height 13
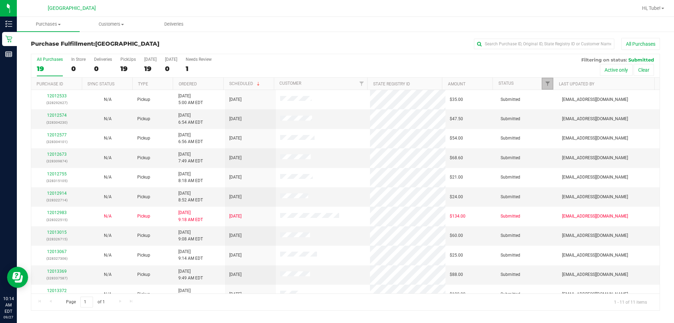
click at [337, 87] on link "Filter" at bounding box center [548, 84] width 12 height 12
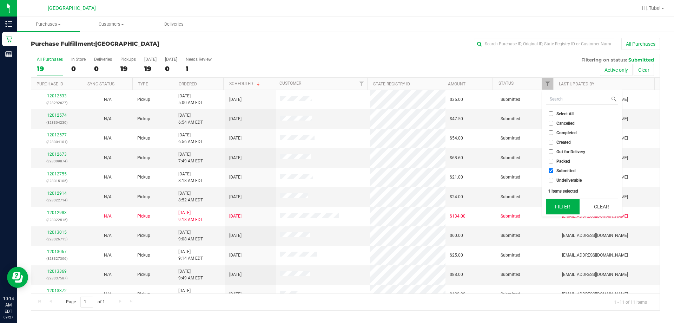
click at [337, 207] on button "Filter" at bounding box center [563, 206] width 34 height 15
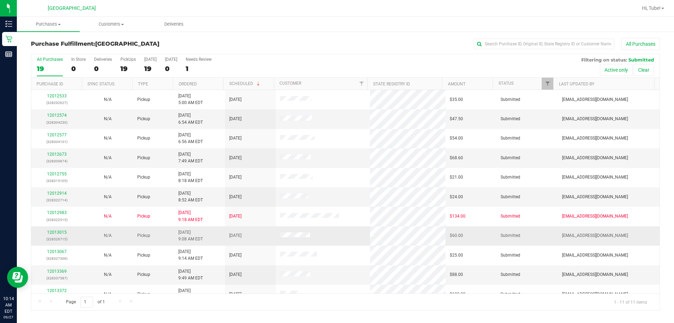
scroll to position [10, 0]
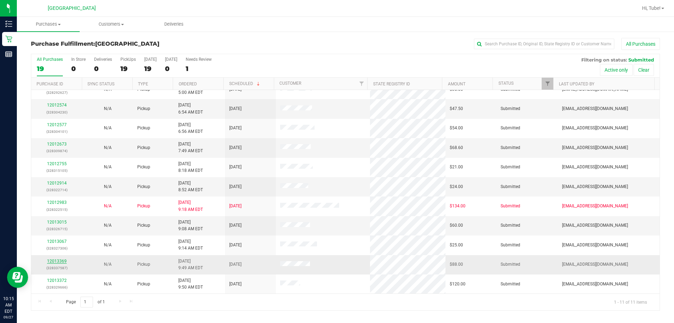
click at [66, 263] on link "12013369" at bounding box center [57, 260] width 20 height 5
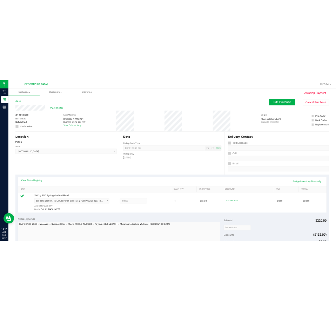
scroll to position [211, 0]
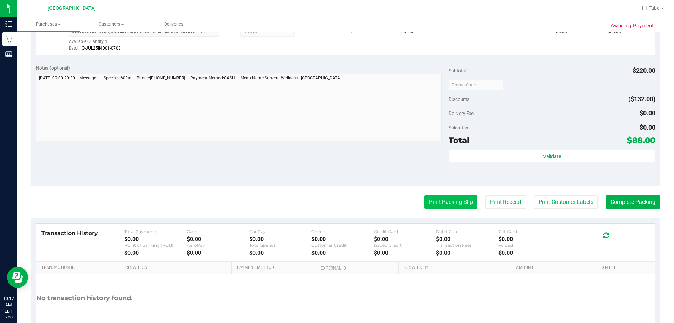
click at [337, 198] on button "Print Packing Slip" at bounding box center [451, 201] width 53 height 13
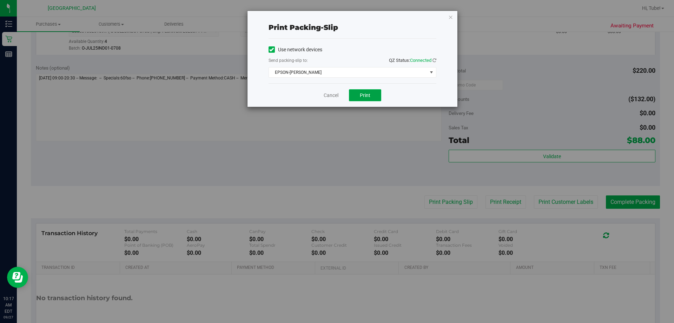
click at [337, 94] on span "Print" at bounding box center [365, 95] width 11 height 6
click at [337, 16] on icon "button" at bounding box center [451, 17] width 5 height 8
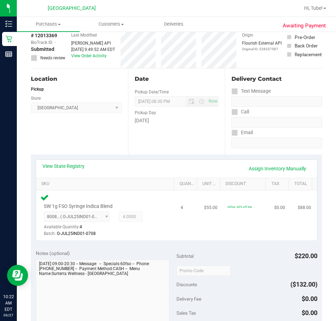
scroll to position [105, 0]
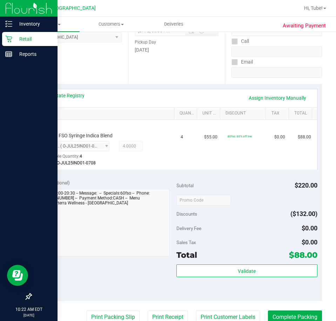
click at [20, 35] on p "Retail" at bounding box center [33, 39] width 42 height 8
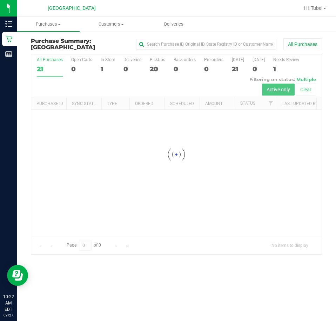
click at [101, 63] on div at bounding box center [176, 154] width 291 height 200
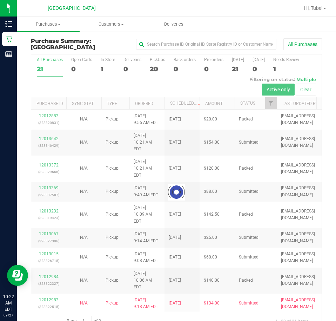
click at [104, 73] on div at bounding box center [176, 192] width 291 height 276
click at [103, 72] on div at bounding box center [176, 192] width 291 height 276
click at [102, 64] on div at bounding box center [176, 192] width 291 height 276
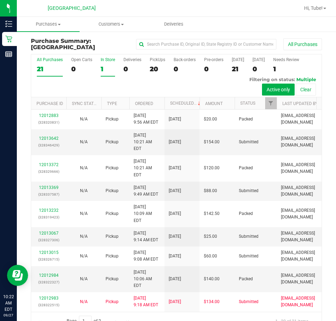
click at [101, 65] on div "1" at bounding box center [108, 69] width 14 height 8
click at [0, 0] on input "In Store 1" at bounding box center [0, 0] width 0 height 0
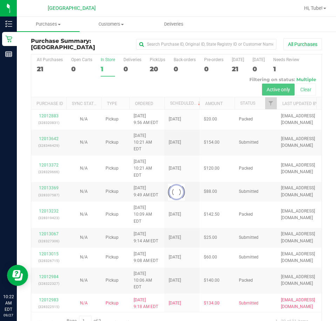
click at [102, 68] on div "1" at bounding box center [108, 69] width 14 height 8
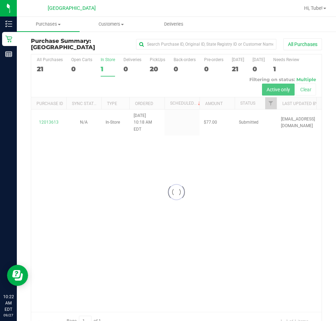
click at [50, 118] on div at bounding box center [176, 192] width 291 height 276
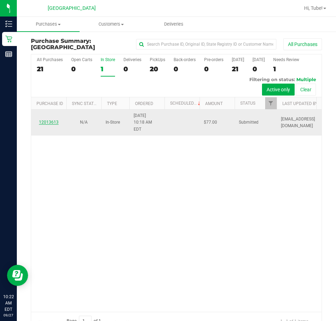
click at [52, 120] on link "12013613" at bounding box center [49, 122] width 20 height 5
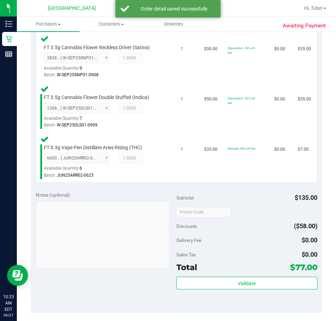
scroll to position [316, 0]
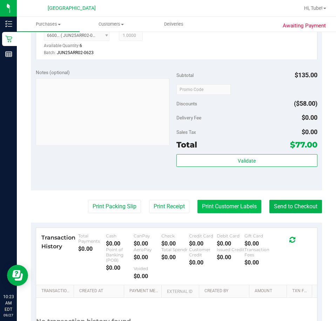
click at [220, 210] on button "Print Customer Labels" at bounding box center [230, 206] width 64 height 13
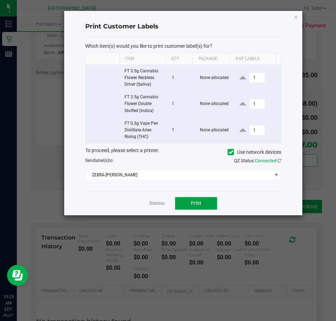
click at [197, 207] on button "Print" at bounding box center [196, 203] width 42 height 13
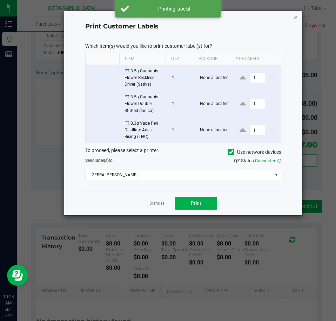
click at [297, 15] on icon "button" at bounding box center [296, 17] width 5 height 8
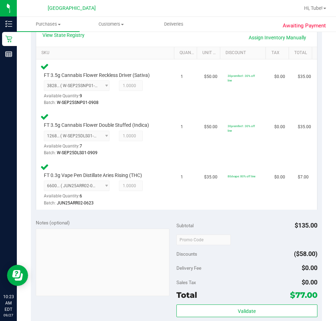
scroll to position [246, 0]
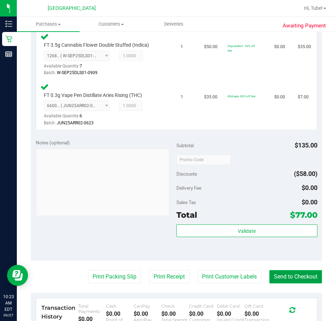
click at [286, 276] on button "Send to Checkout" at bounding box center [296, 276] width 53 height 13
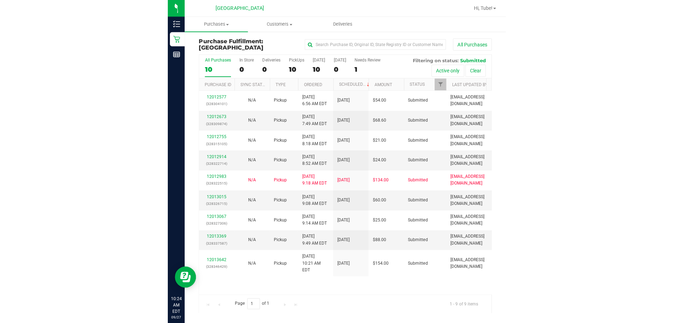
scroll to position [0, 31]
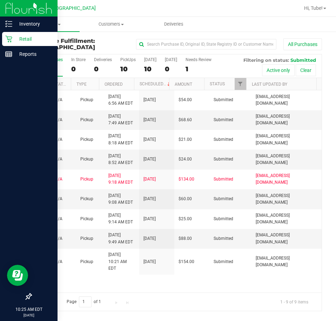
drag, startPoint x: 11, startPoint y: 136, endPoint x: 0, endPoint y: 139, distance: 11.2
click at [10, 137] on div at bounding box center [29, 176] width 58 height 228
click at [6, 40] on icon at bounding box center [8, 38] width 7 height 7
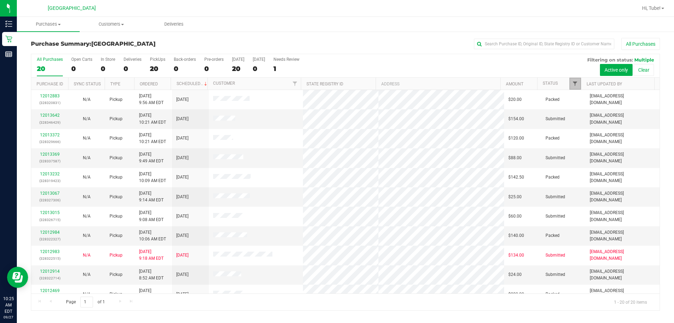
click at [337, 84] on span "Filter" at bounding box center [575, 84] width 6 height 6
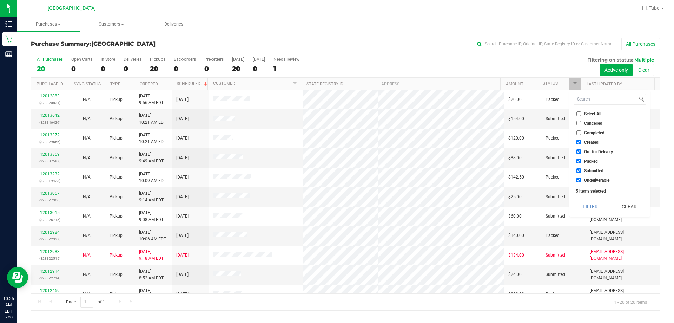
click at [337, 159] on span "Packed" at bounding box center [591, 161] width 14 height 4
click at [337, 159] on input "Packed" at bounding box center [579, 161] width 5 height 5
checkbox input "false"
click at [337, 199] on button "Filter" at bounding box center [591, 206] width 34 height 15
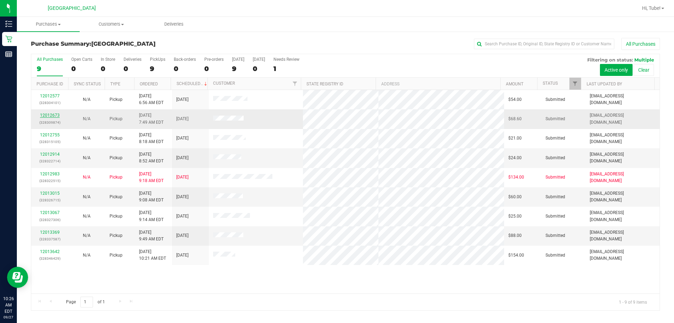
click at [50, 113] on link "12012673" at bounding box center [50, 115] width 20 height 5
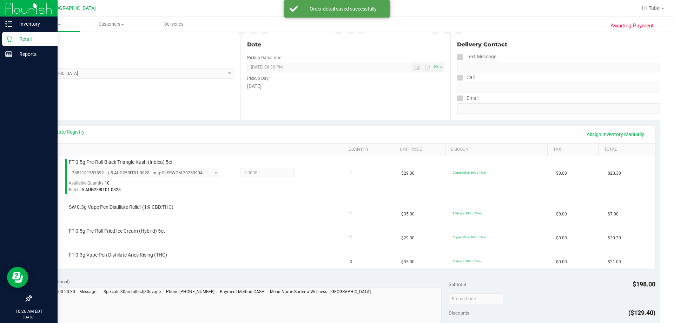
scroll to position [70, 0]
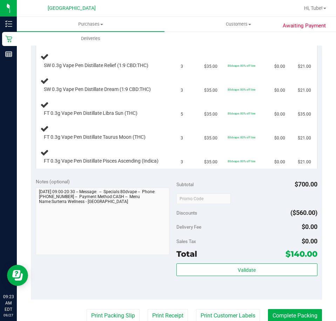
scroll to position [281, 0]
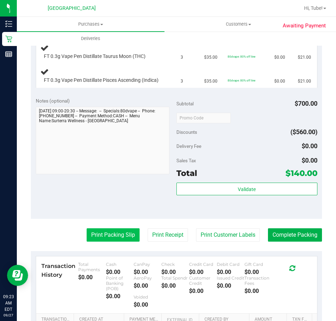
click at [111, 242] on button "Print Packing Slip" at bounding box center [113, 234] width 53 height 13
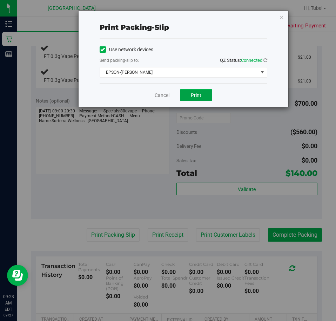
click at [202, 95] on button "Print" at bounding box center [196, 95] width 32 height 12
click at [278, 17] on div "Print packing-slip Use network devices Send packing-slip to: QZ Status: Connect…" at bounding box center [184, 59] width 210 height 96
click at [281, 17] on icon "button" at bounding box center [282, 17] width 5 height 8
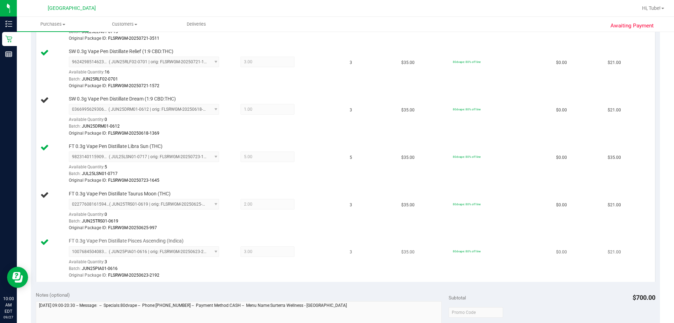
scroll to position [316, 0]
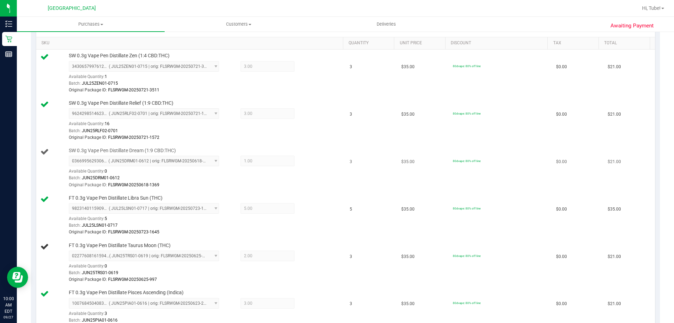
scroll to position [211, 0]
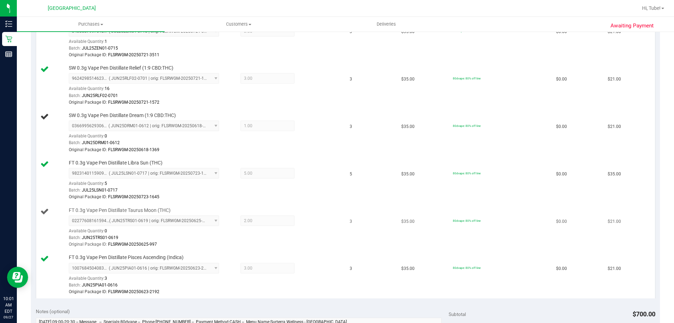
drag, startPoint x: 102, startPoint y: 213, endPoint x: 40, endPoint y: 213, distance: 61.5
click at [100, 213] on span "FT 0.3g Vape Pen Distillate Taurus Moon (THC)" at bounding box center [120, 210] width 102 height 7
click at [50, 214] on div at bounding box center [52, 211] width 25 height 9
click at [45, 209] on icon at bounding box center [44, 211] width 8 height 8
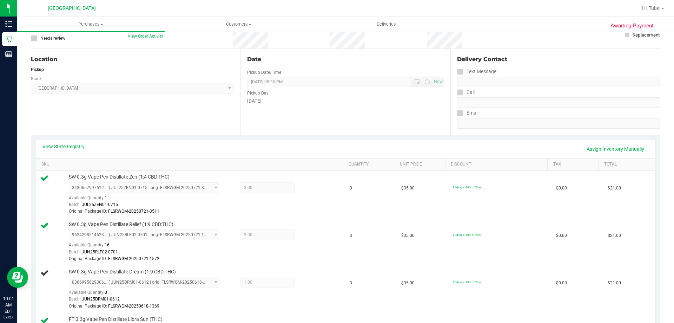
scroll to position [0, 0]
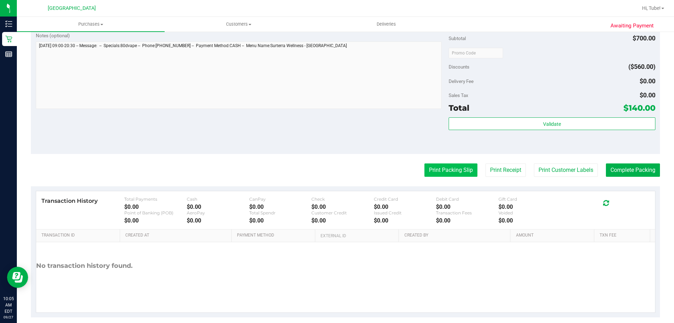
scroll to position [550, 0]
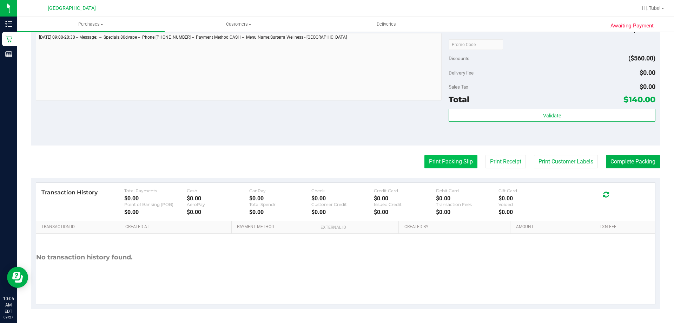
click at [441, 164] on button "Print Packing Slip" at bounding box center [451, 161] width 53 height 13
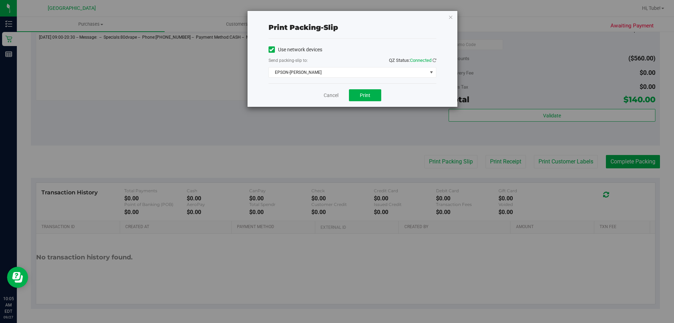
click at [374, 88] on div "Cancel Print" at bounding box center [353, 95] width 168 height 24
click at [369, 92] on span "Print" at bounding box center [365, 95] width 11 height 6
click at [450, 14] on icon "button" at bounding box center [451, 17] width 5 height 8
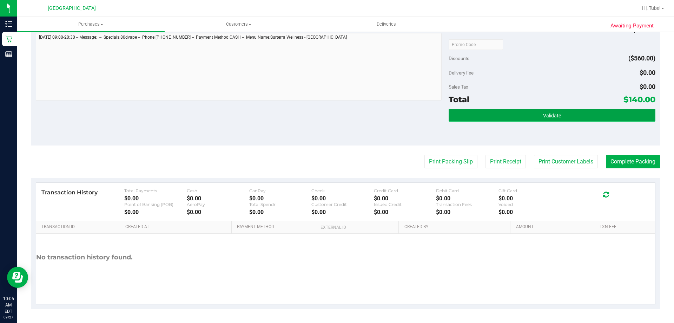
click at [546, 116] on span "Validate" at bounding box center [552, 116] width 18 height 6
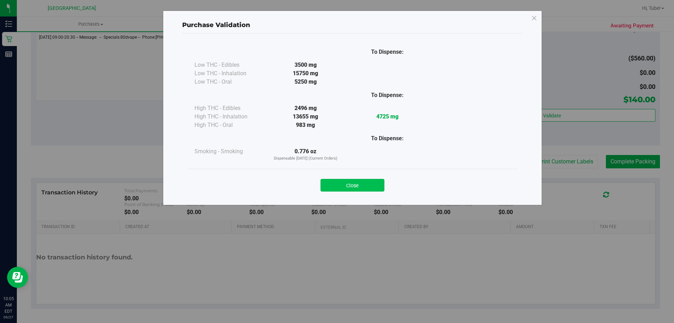
click at [364, 183] on button "Close" at bounding box center [353, 185] width 64 height 13
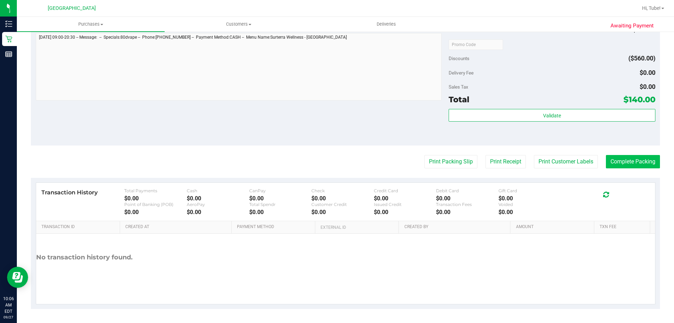
drag, startPoint x: 626, startPoint y: 169, endPoint x: 630, endPoint y: 164, distance: 6.3
click at [633, 160] on button "Complete Packing" at bounding box center [633, 161] width 54 height 13
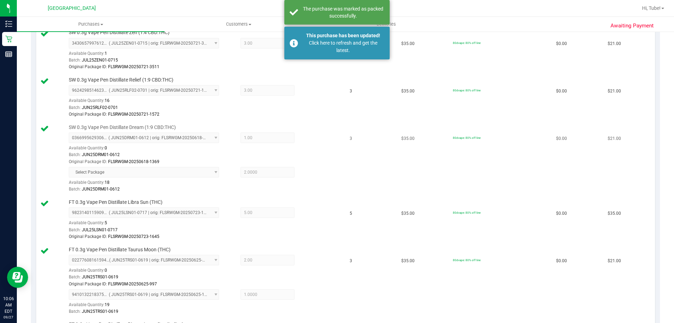
scroll to position [0, 0]
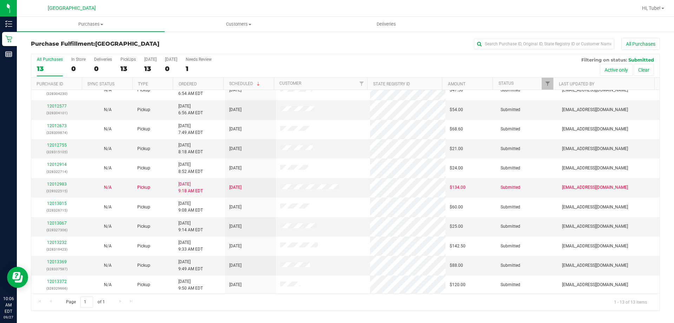
scroll to position [49, 0]
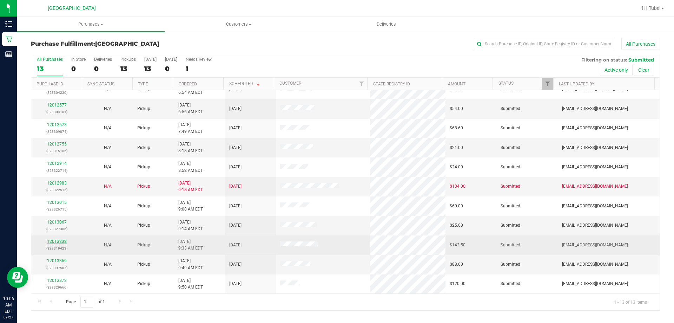
click at [52, 240] on link "12013232" at bounding box center [57, 241] width 20 height 5
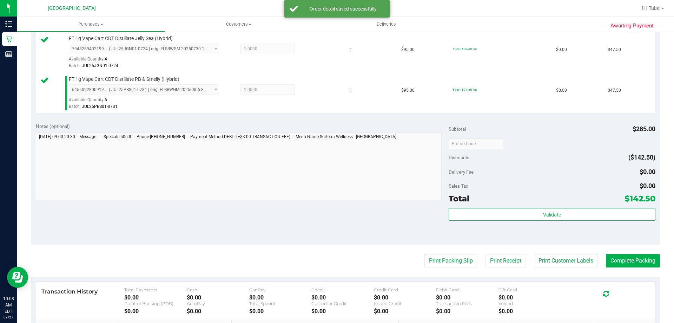
scroll to position [281, 0]
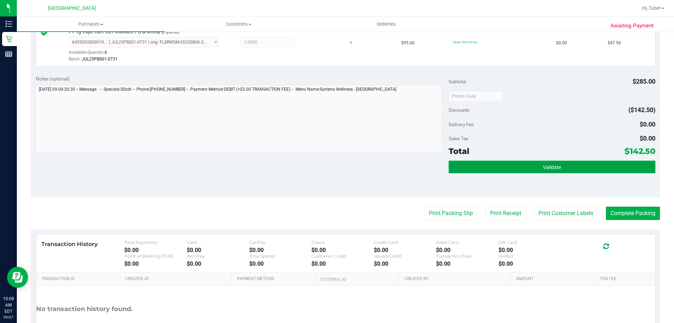
click at [554, 166] on span "Validate" at bounding box center [552, 167] width 18 height 6
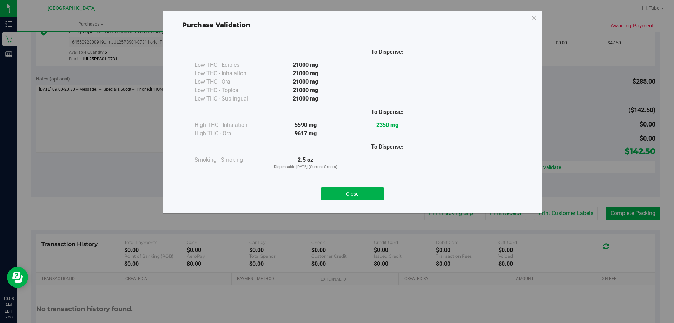
click at [352, 185] on div "Close" at bounding box center [353, 192] width 320 height 18
drag, startPoint x: 353, startPoint y: 192, endPoint x: 421, endPoint y: 199, distance: 68.8
click at [352, 192] on button "Close" at bounding box center [353, 193] width 64 height 13
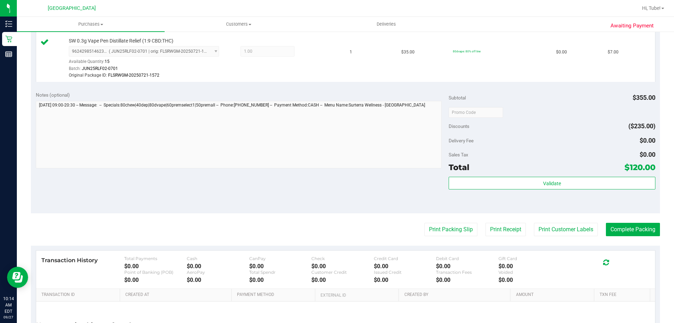
scroll to position [527, 0]
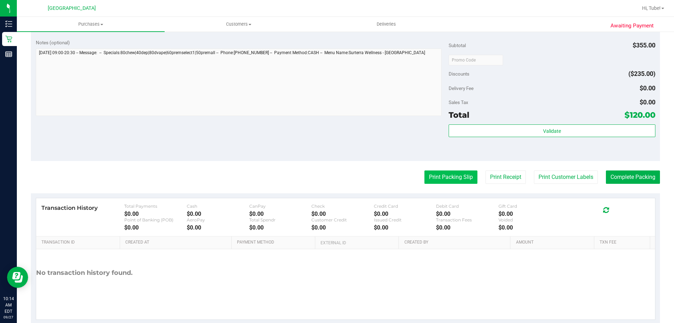
click at [435, 181] on button "Print Packing Slip" at bounding box center [451, 176] width 53 height 13
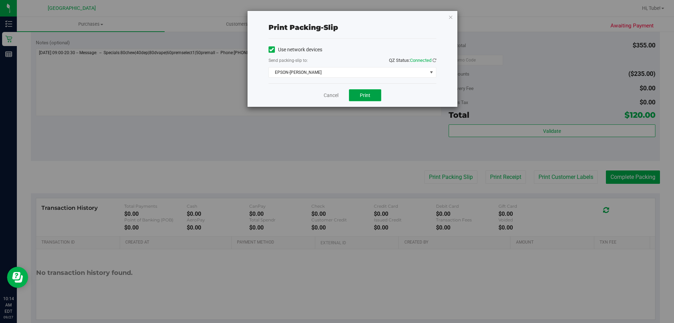
click at [373, 94] on button "Print" at bounding box center [365, 95] width 32 height 12
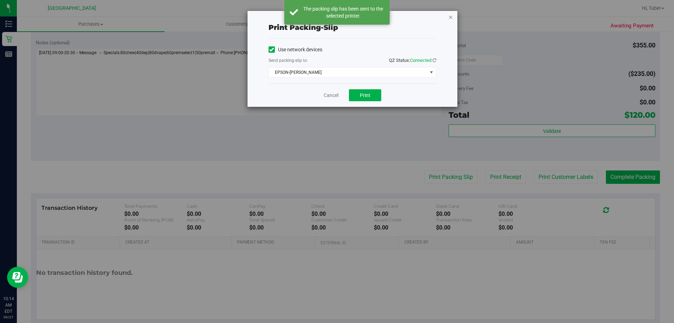
click at [450, 17] on icon "button" at bounding box center [451, 17] width 5 height 8
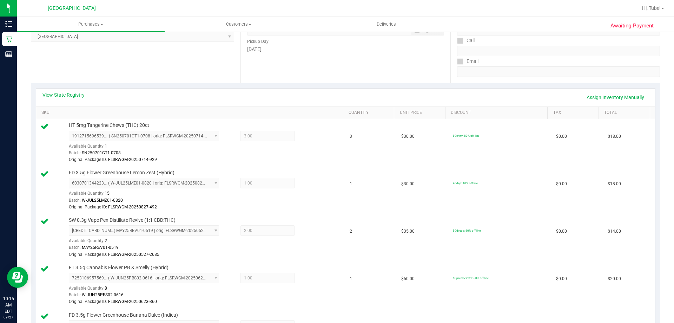
scroll to position [105, 0]
click at [613, 95] on link "Assign Inventory Manually" at bounding box center [615, 98] width 67 height 12
click at [312, 137] on div at bounding box center [306, 137] width 22 height 8
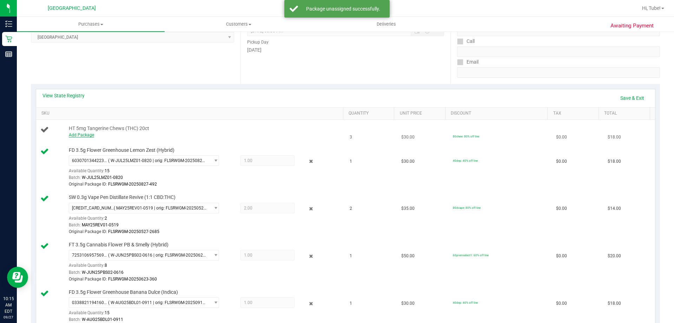
click at [78, 132] on div "Add Package" at bounding box center [204, 135] width 271 height 7
click at [83, 135] on link "Add Package" at bounding box center [81, 134] width 25 height 5
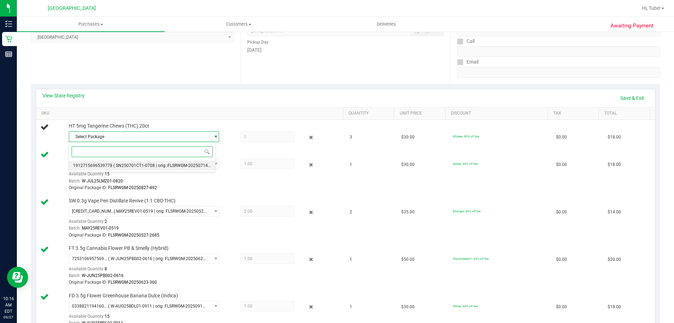
click at [96, 163] on span "1912715696539778" at bounding box center [92, 165] width 39 height 5
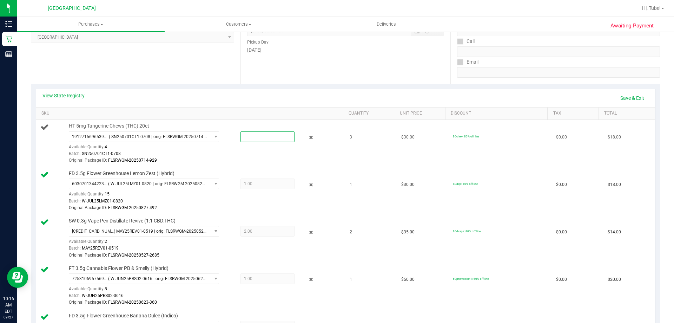
click at [278, 138] on span at bounding box center [268, 136] width 54 height 11
type input "1"
type input "1.0000"
click at [296, 111] on link "SKU" at bounding box center [190, 114] width 299 height 6
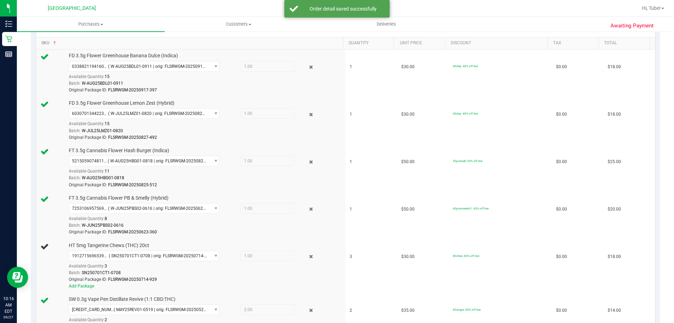
scroll to position [70, 0]
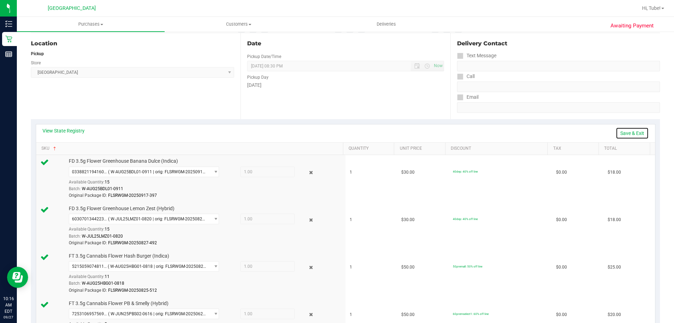
click at [631, 133] on link "Save & Exit" at bounding box center [632, 133] width 33 height 12
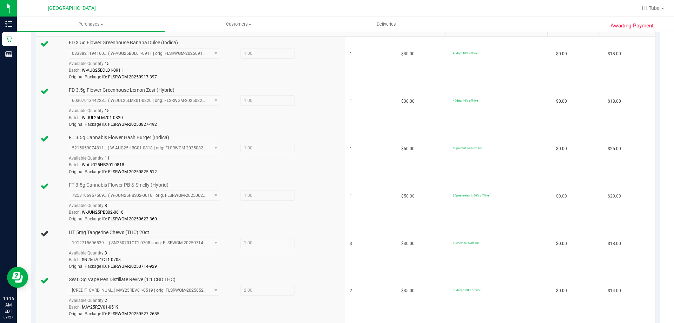
scroll to position [211, 0]
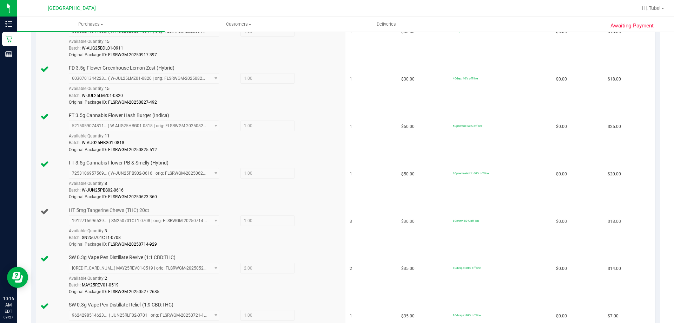
click at [336, 214] on td "HT 5mg Tangerine Chews (THC) 20ct 1912715696539778 ( SN250701CT1-0708 | orig: F…" at bounding box center [191, 227] width 310 height 47
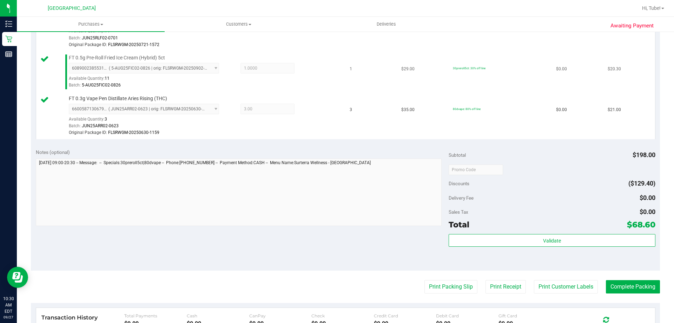
scroll to position [281, 0]
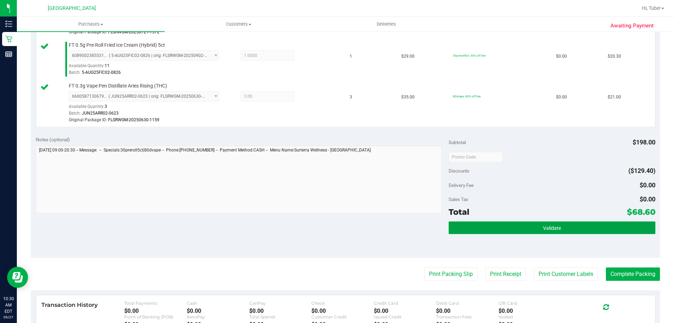
click at [486, 233] on button "Validate" at bounding box center [552, 227] width 207 height 13
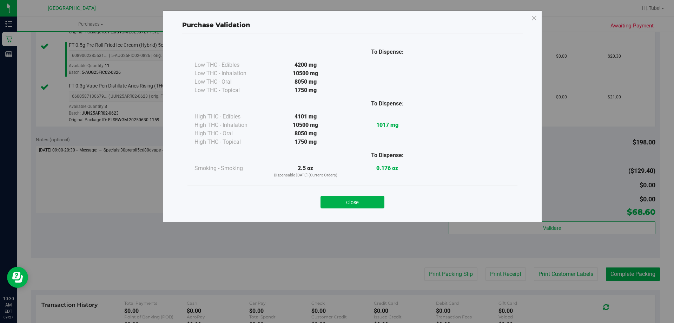
click at [359, 203] on button "Close" at bounding box center [353, 202] width 64 height 13
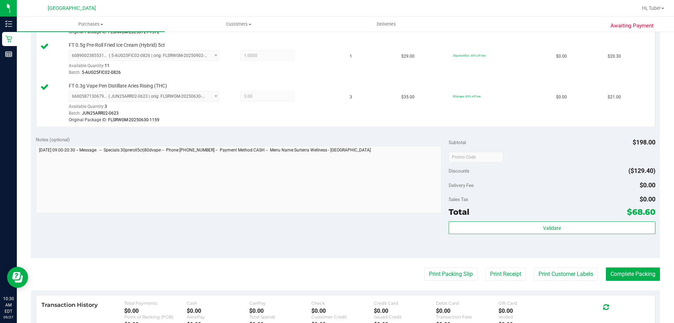
click at [634, 263] on purchase-details "Back Edit Purchase Cancel Purchase View Profile # 12012673 BioTrack ID: - Submi…" at bounding box center [345, 89] width 629 height 665
click at [632, 274] on button "Complete Packing" at bounding box center [633, 273] width 54 height 13
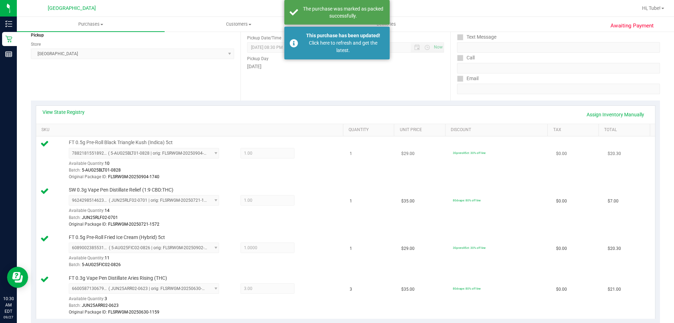
scroll to position [70, 0]
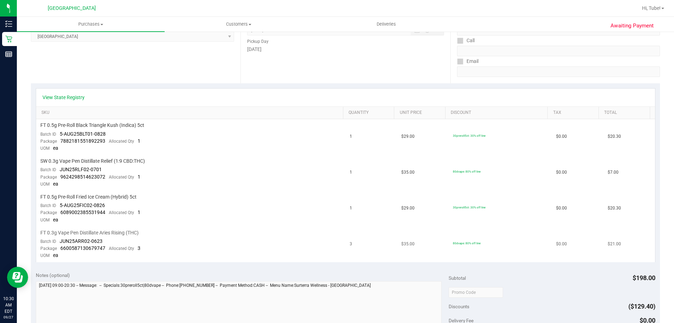
scroll to position [211, 0]
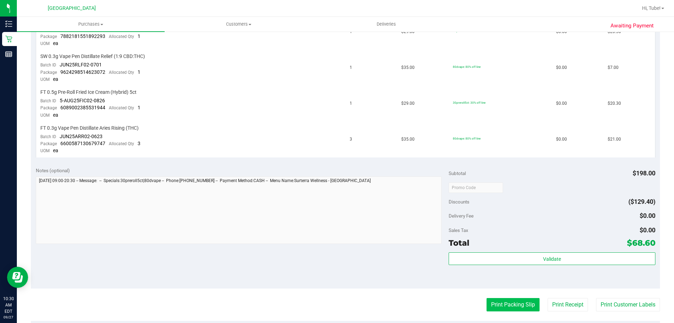
click at [491, 304] on button "Print Packing Slip" at bounding box center [513, 304] width 53 height 13
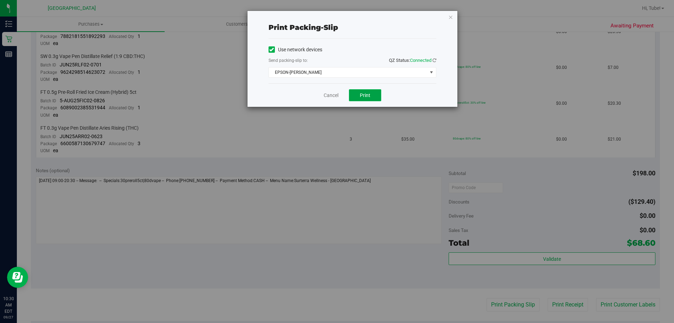
click at [368, 96] on span "Print" at bounding box center [365, 95] width 11 height 6
click at [452, 16] on div "Print packing-slip Use network devices Send packing-slip to: QZ Status: Connect…" at bounding box center [353, 59] width 210 height 96
click at [452, 16] on icon "button" at bounding box center [451, 17] width 5 height 8
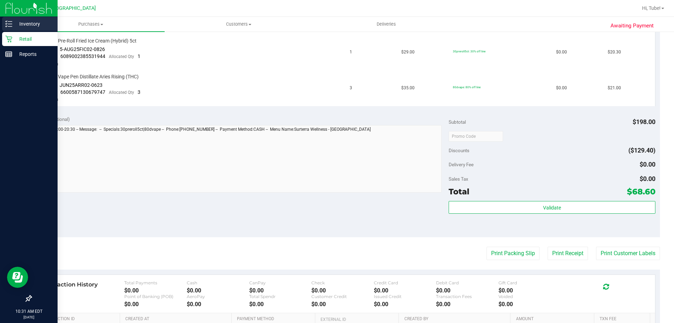
scroll to position [108, 0]
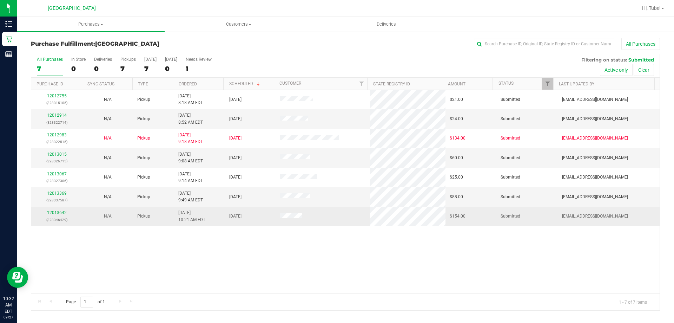
click at [60, 213] on link "12013642" at bounding box center [57, 212] width 20 height 5
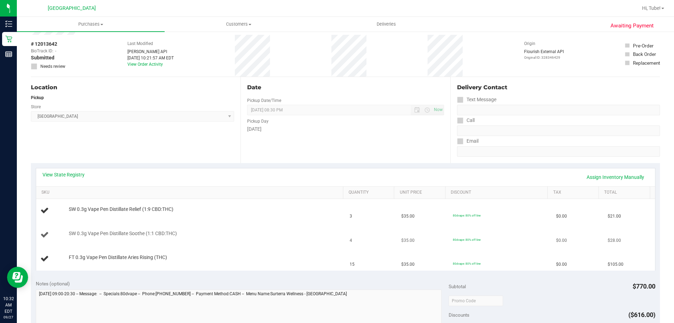
scroll to position [70, 0]
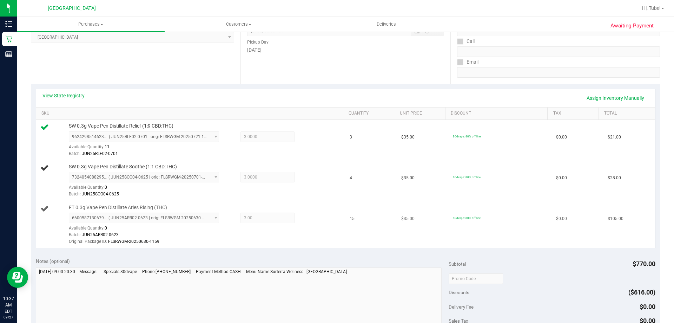
scroll to position [140, 0]
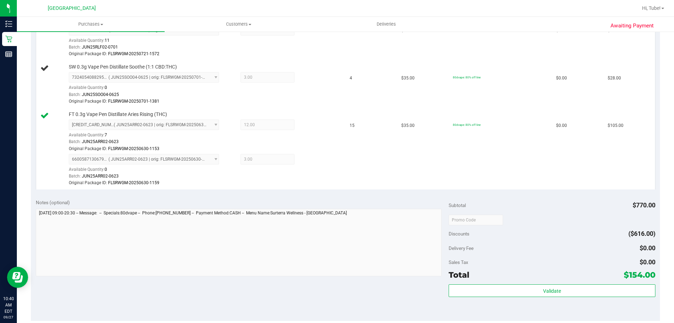
scroll to position [246, 0]
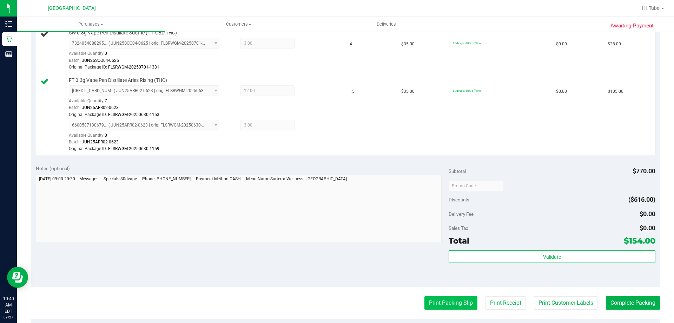
click at [434, 306] on button "Print Packing Slip" at bounding box center [451, 302] width 53 height 13
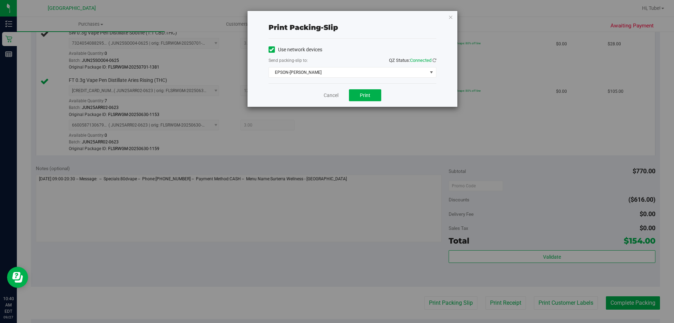
click at [365, 102] on div "Cancel Print" at bounding box center [353, 95] width 168 height 24
click at [366, 96] on span "Print" at bounding box center [365, 95] width 11 height 6
click at [449, 18] on icon "button" at bounding box center [451, 17] width 5 height 8
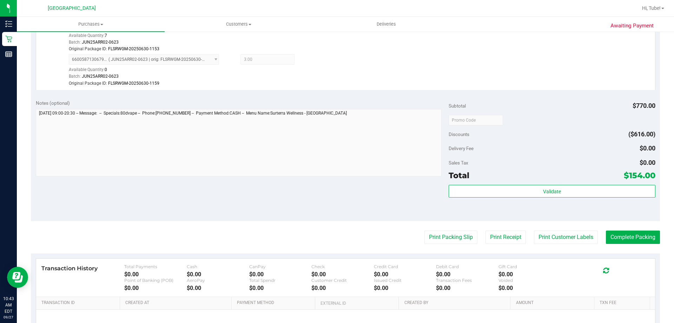
scroll to position [415, 0]
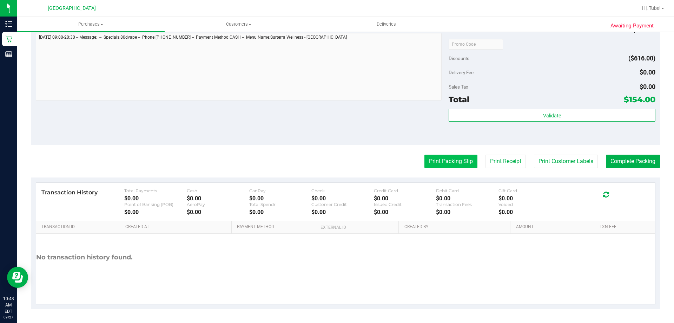
click at [451, 161] on button "Print Packing Slip" at bounding box center [451, 161] width 53 height 13
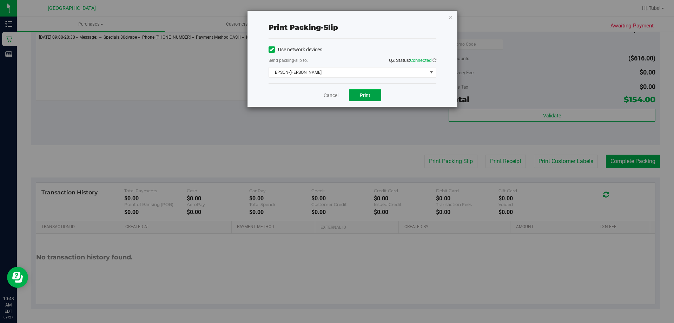
click at [366, 100] on button "Print" at bounding box center [365, 95] width 32 height 12
drag, startPoint x: 449, startPoint y: 17, endPoint x: 416, endPoint y: 1, distance: 36.8
click at [449, 15] on icon "button" at bounding box center [451, 17] width 5 height 8
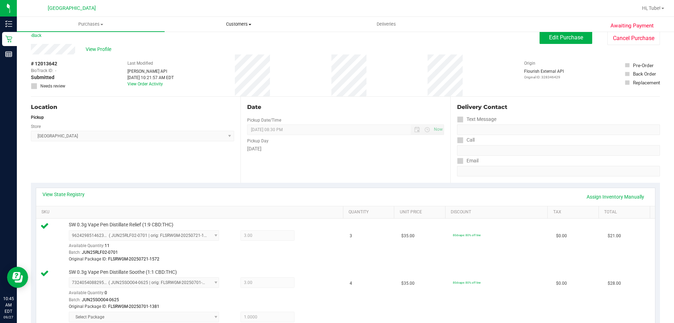
scroll to position [0, 0]
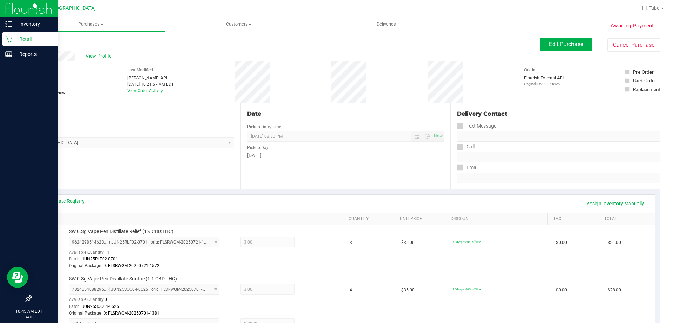
click at [3, 40] on div "Retail" at bounding box center [29, 39] width 55 height 14
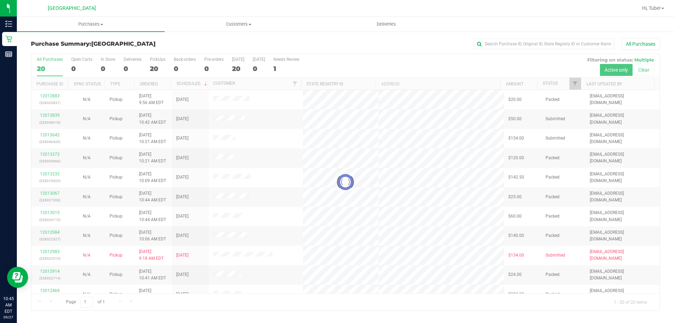
click at [575, 84] on div at bounding box center [345, 182] width 629 height 256
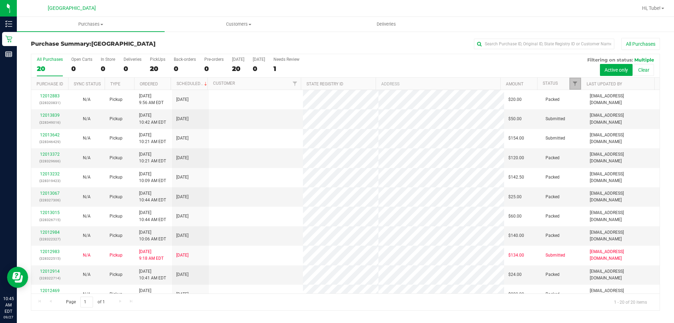
click at [575, 84] on span "Filter" at bounding box center [575, 84] width 6 height 6
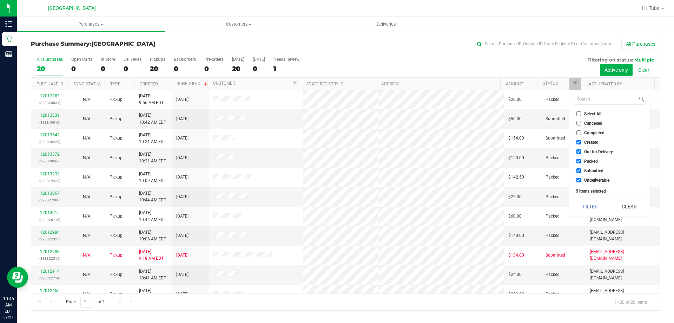
click at [586, 159] on span "Packed" at bounding box center [591, 161] width 14 height 4
click at [581, 159] on input "Packed" at bounding box center [579, 161] width 5 height 5
checkbox input "false"
click at [593, 199] on button "Filter" at bounding box center [591, 206] width 34 height 15
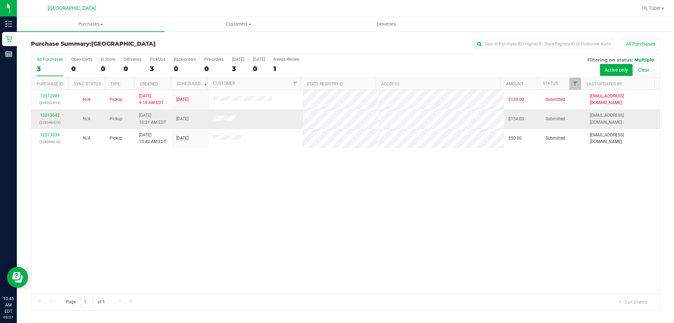
click at [57, 112] on div "12013642 (328346429)" at bounding box center [49, 118] width 28 height 13
click at [53, 117] on link "12013642" at bounding box center [50, 115] width 20 height 5
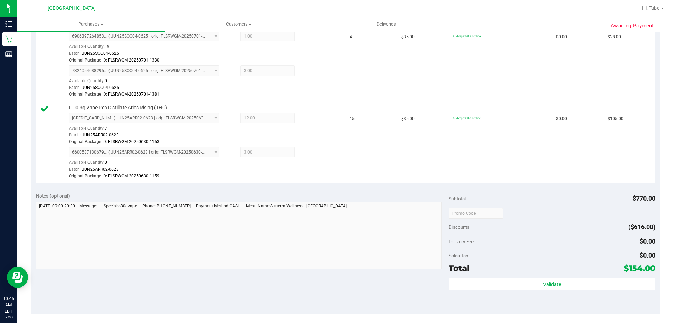
scroll to position [316, 0]
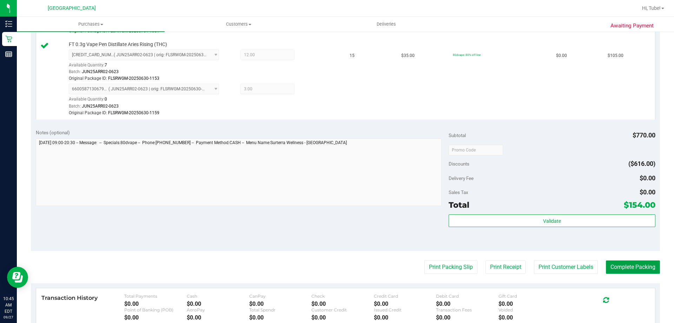
click at [637, 266] on button "Complete Packing" at bounding box center [633, 266] width 54 height 13
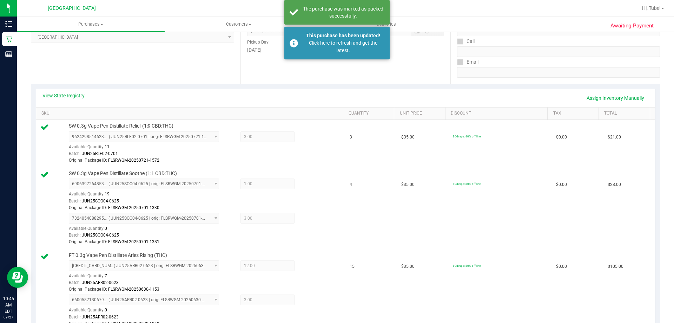
scroll to position [0, 0]
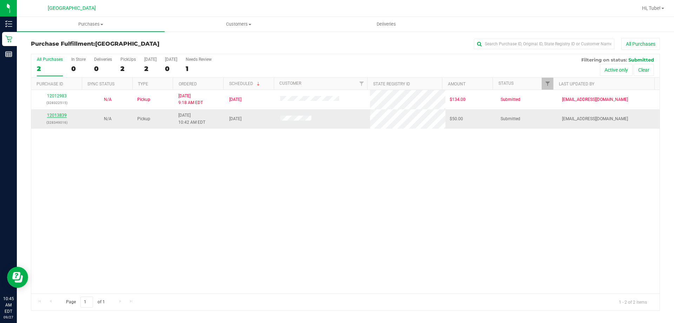
click at [57, 114] on link "12013839" at bounding box center [57, 115] width 20 height 5
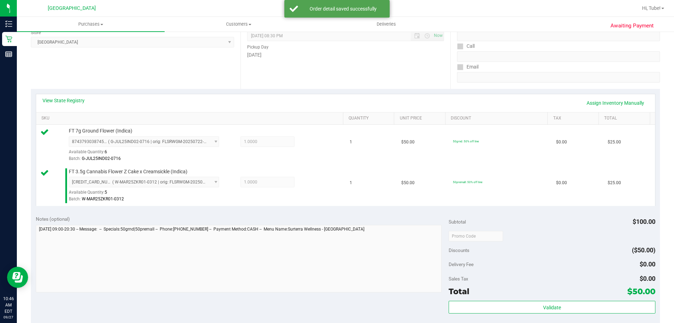
scroll to position [211, 0]
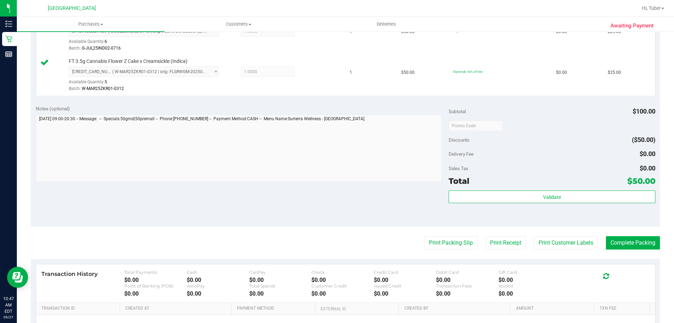
click at [441, 236] on purchase-details "Back Edit Purchase Cancel Purchase View Profile # 12013839 BioTrack ID: - Submi…" at bounding box center [345, 108] width 629 height 563
click at [445, 240] on button "Print Packing Slip" at bounding box center [451, 242] width 53 height 13
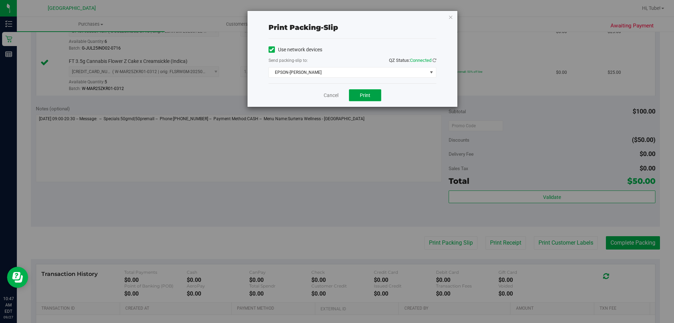
click at [365, 98] on button "Print" at bounding box center [365, 95] width 32 height 12
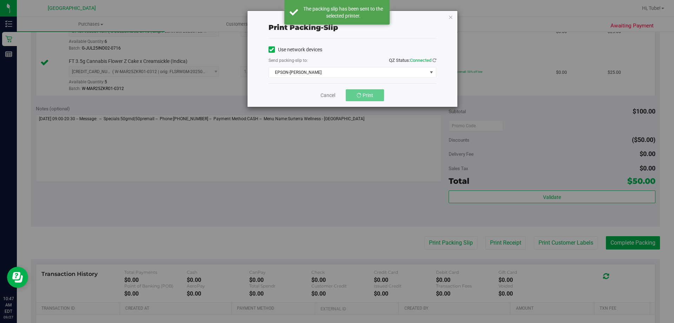
click at [451, 17] on icon "button" at bounding box center [451, 17] width 5 height 8
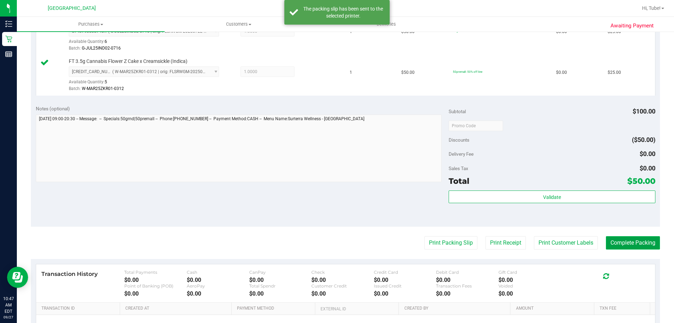
click at [633, 238] on button "Complete Packing" at bounding box center [633, 242] width 54 height 13
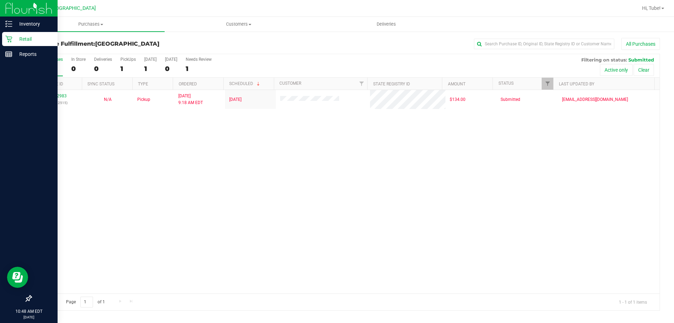
click at [15, 38] on p "Retail" at bounding box center [33, 39] width 42 height 8
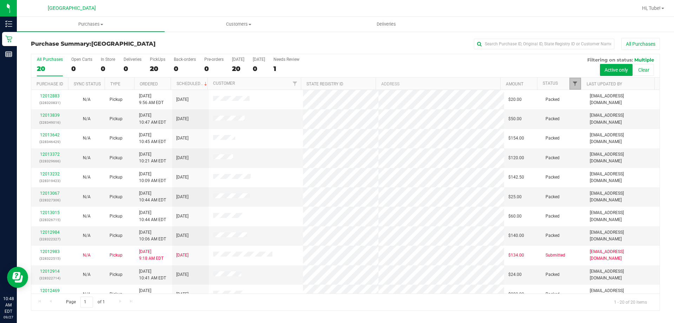
click at [577, 82] on span "Filter" at bounding box center [575, 84] width 6 height 6
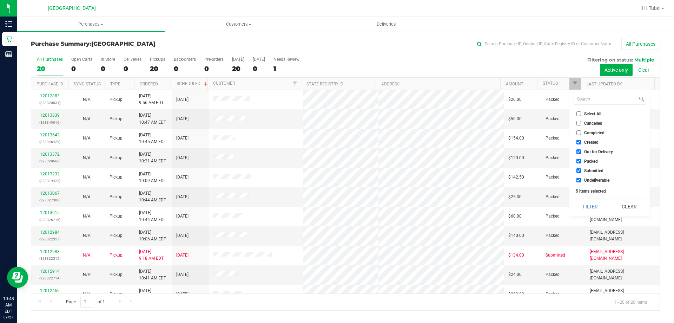
click at [606, 162] on li "Packed" at bounding box center [610, 160] width 72 height 7
click at [583, 155] on li "Out for Delivery" at bounding box center [610, 151] width 72 height 7
click at [583, 162] on label "Packed" at bounding box center [587, 161] width 21 height 5
click at [581, 162] on input "Packed" at bounding box center [579, 161] width 5 height 5
checkbox input "false"
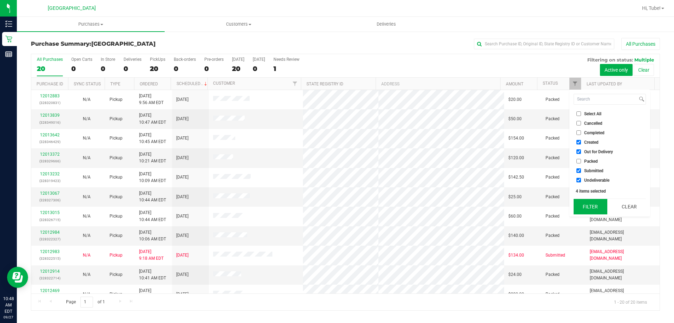
click at [590, 209] on button "Filter" at bounding box center [591, 206] width 34 height 15
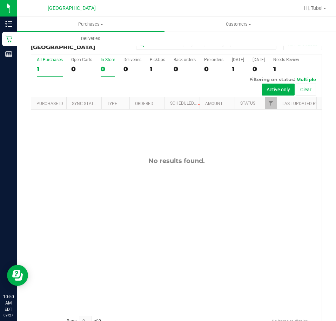
click at [108, 62] on div "In Store" at bounding box center [108, 59] width 14 height 5
click at [0, 0] on input "In Store 0" at bounding box center [0, 0] width 0 height 0
click at [105, 76] on label "In Store 0" at bounding box center [108, 66] width 14 height 19
click at [0, 0] on input "In Store 0" at bounding box center [0, 0] width 0 height 0
click at [107, 62] on div "In Store" at bounding box center [108, 59] width 14 height 5
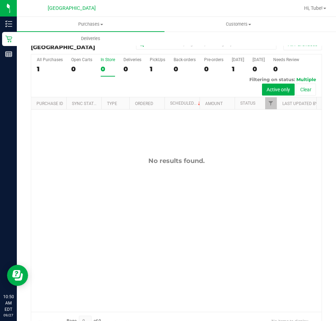
click at [0, 0] on input "In Store 0" at bounding box center [0, 0] width 0 height 0
click at [44, 64] on label "All Purchases 1" at bounding box center [50, 66] width 26 height 19
click at [0, 0] on input "All Purchases 1" at bounding box center [0, 0] width 0 height 0
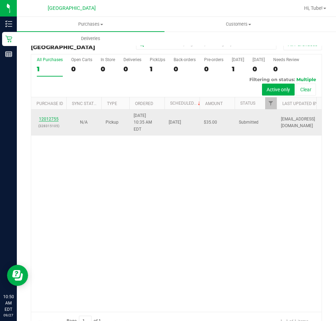
click at [48, 117] on link "12012755" at bounding box center [49, 119] width 20 height 5
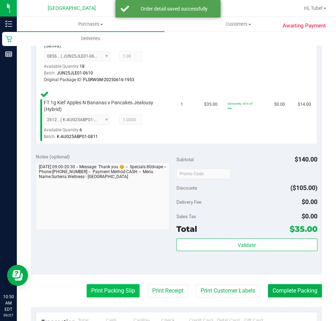
scroll to position [351, 0]
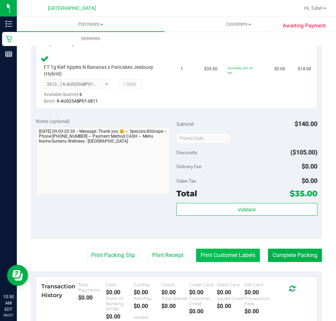
click at [230, 249] on button "Print Customer Labels" at bounding box center [228, 255] width 64 height 13
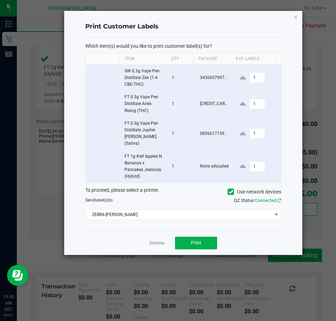
click at [200, 243] on div "Dismiss Print" at bounding box center [183, 243] width 196 height 24
click at [198, 240] on span "Print" at bounding box center [196, 243] width 11 height 6
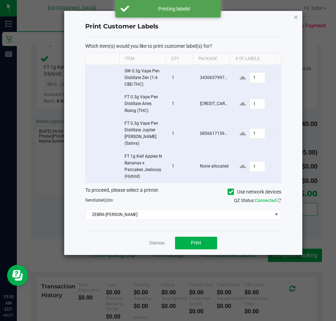
click at [297, 20] on icon "button" at bounding box center [296, 17] width 5 height 8
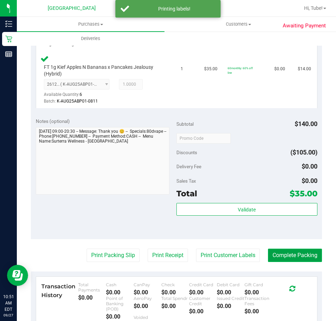
click at [283, 249] on button "Complete Packing" at bounding box center [295, 255] width 54 height 13
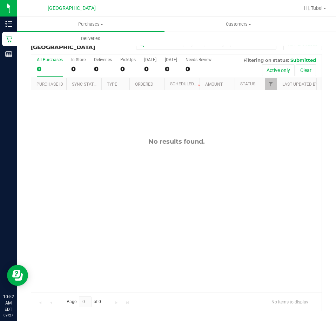
click at [42, 71] on div "0" at bounding box center [50, 69] width 26 height 8
click at [0, 0] on input "All Purchases 0" at bounding box center [0, 0] width 0 height 0
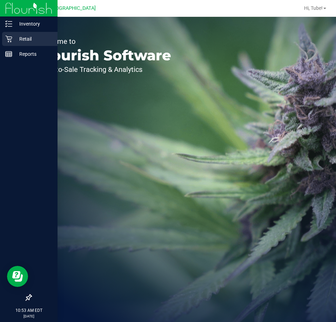
click at [13, 33] on div "Retail" at bounding box center [29, 39] width 55 height 14
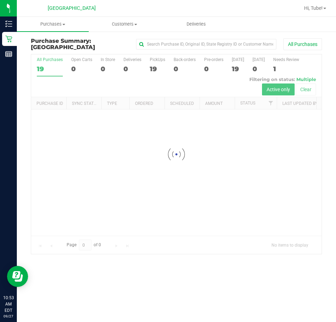
click at [159, 66] on div at bounding box center [176, 154] width 291 height 200
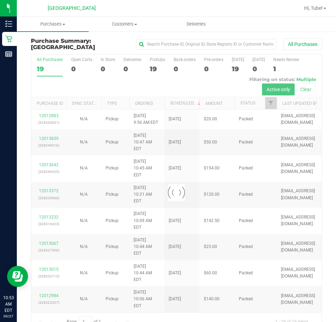
click at [151, 66] on div at bounding box center [176, 192] width 291 height 276
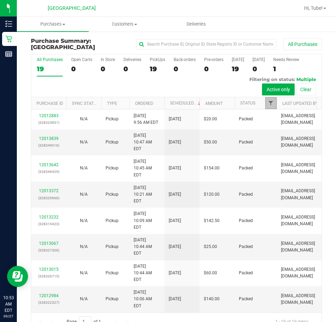
click at [270, 106] on span "Filter" at bounding box center [271, 103] width 6 height 6
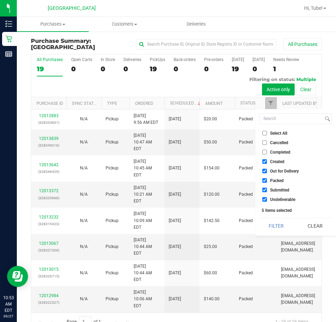
click at [275, 179] on span "Packed" at bounding box center [277, 181] width 14 height 4
click at [267, 179] on input "Packed" at bounding box center [265, 180] width 5 height 5
checkbox input "false"
click at [282, 220] on button "Filter" at bounding box center [277, 225] width 34 height 15
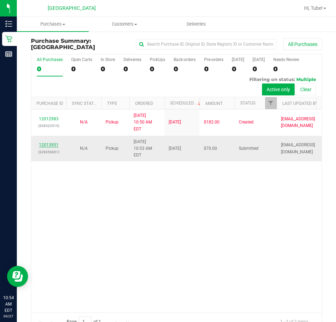
click at [53, 148] on link "12013951" at bounding box center [49, 145] width 20 height 5
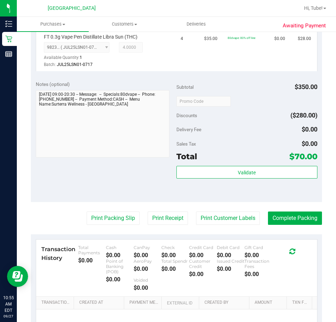
scroll to position [316, 0]
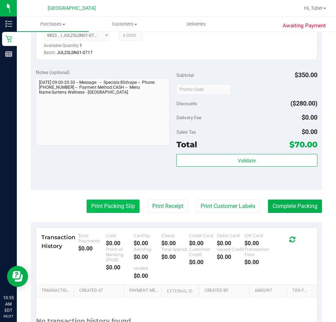
click at [104, 213] on button "Print Packing Slip" at bounding box center [113, 206] width 53 height 13
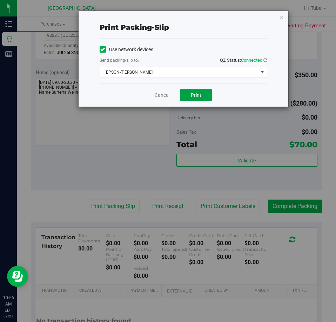
click at [194, 95] on span "Print" at bounding box center [196, 95] width 11 height 6
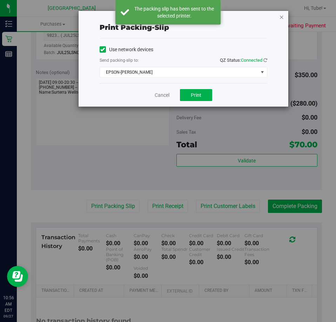
click at [280, 18] on icon "button" at bounding box center [282, 17] width 5 height 8
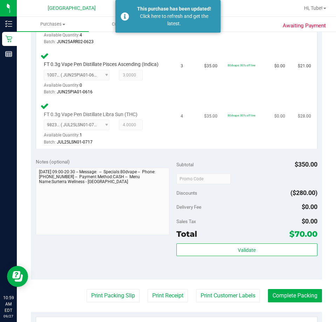
scroll to position [351, 0]
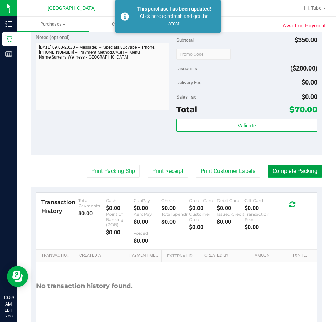
click at [269, 175] on button "Complete Packing" at bounding box center [295, 171] width 54 height 13
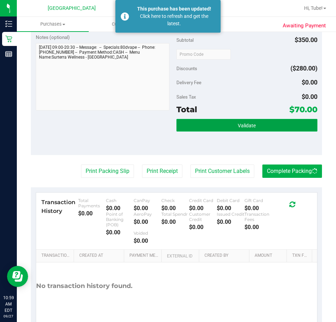
click at [232, 132] on button "Validate" at bounding box center [247, 125] width 141 height 13
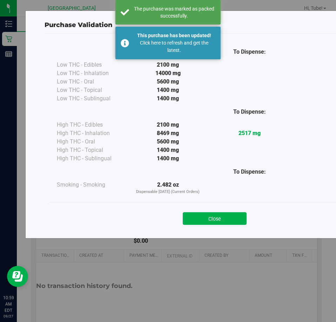
drag, startPoint x: 209, startPoint y: 222, endPoint x: 96, endPoint y: 172, distance: 123.6
click at [209, 222] on button "Close" at bounding box center [215, 218] width 64 height 13
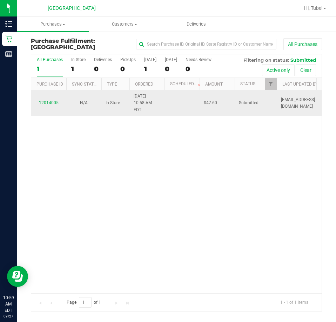
click at [52, 102] on div "12014005" at bounding box center [48, 103] width 27 height 7
click at [51, 100] on link "12014005" at bounding box center [49, 102] width 20 height 5
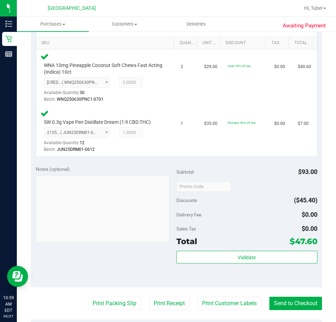
scroll to position [338, 0]
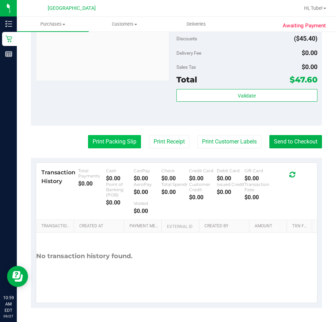
click at [126, 140] on button "Print Packing Slip" at bounding box center [114, 141] width 53 height 13
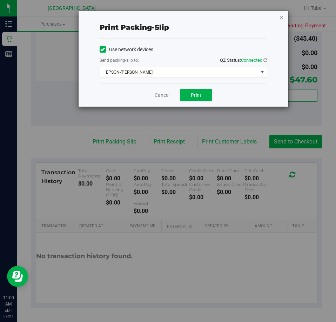
click at [284, 16] on icon "button" at bounding box center [282, 17] width 5 height 8
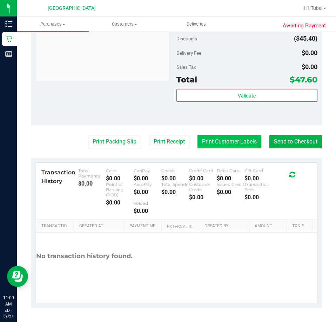
click at [240, 143] on button "Print Customer Labels" at bounding box center [230, 141] width 64 height 13
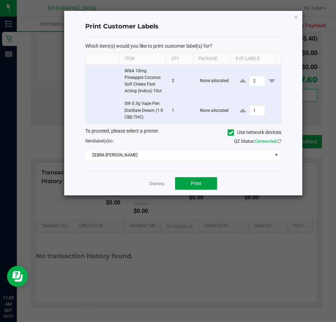
click at [205, 181] on button "Print" at bounding box center [196, 183] width 42 height 13
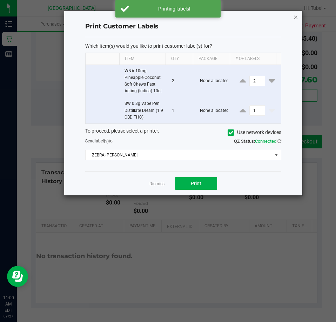
click at [296, 17] on icon "button" at bounding box center [296, 17] width 5 height 8
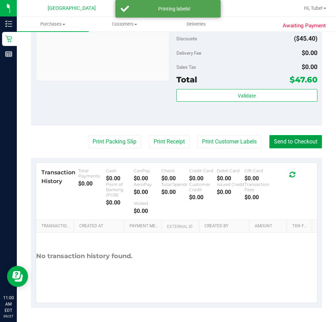
click at [286, 141] on button "Send to Checkout" at bounding box center [296, 141] width 53 height 13
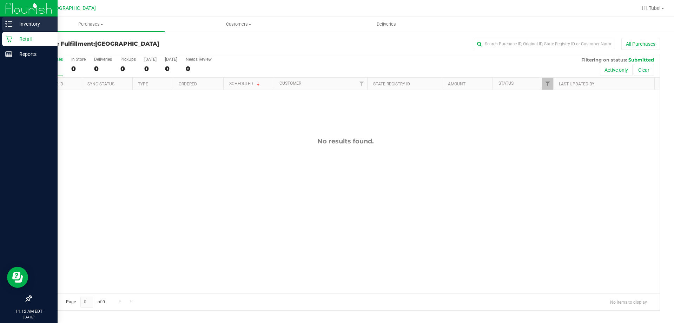
click at [10, 24] on line at bounding box center [10, 24] width 4 height 0
click at [37, 21] on p "Inventory" at bounding box center [33, 24] width 42 height 8
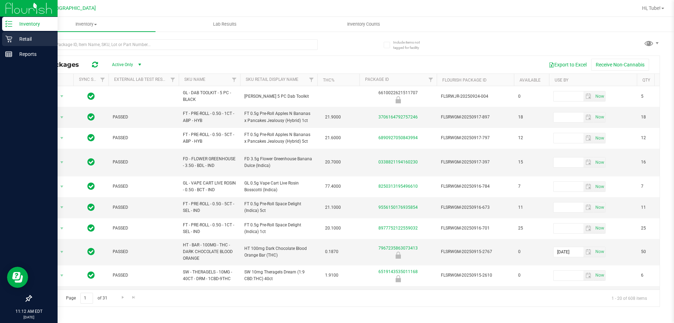
click at [28, 40] on p "Retail" at bounding box center [33, 39] width 42 height 8
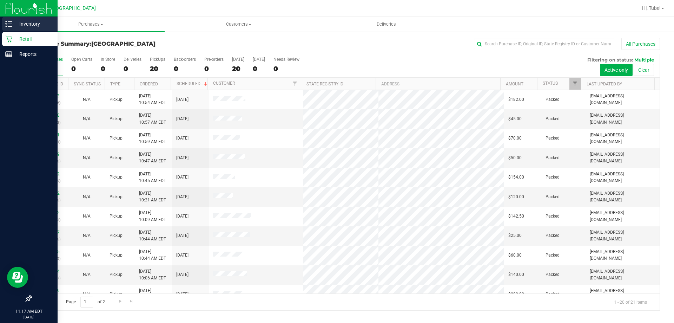
click at [41, 21] on p "Inventory" at bounding box center [33, 24] width 42 height 8
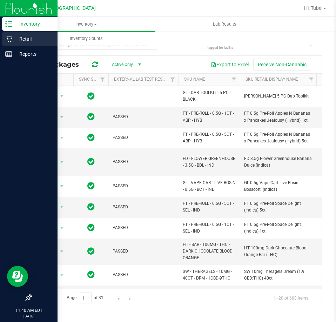
click at [14, 42] on p "Retail" at bounding box center [33, 39] width 42 height 8
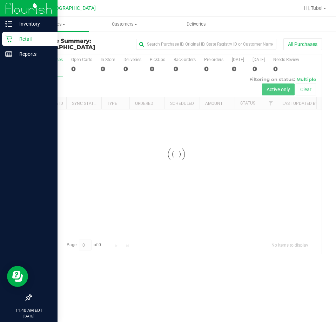
click at [101, 67] on div at bounding box center [176, 154] width 291 height 200
click at [104, 64] on div at bounding box center [176, 154] width 291 height 200
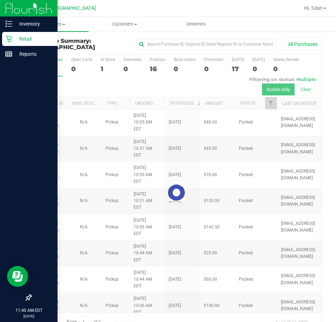
click at [102, 66] on div at bounding box center [176, 192] width 291 height 276
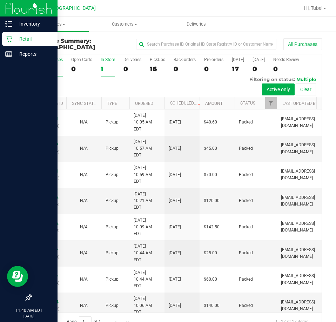
click at [104, 65] on div "1" at bounding box center [108, 69] width 14 height 8
click at [0, 0] on input "In Store 1" at bounding box center [0, 0] width 0 height 0
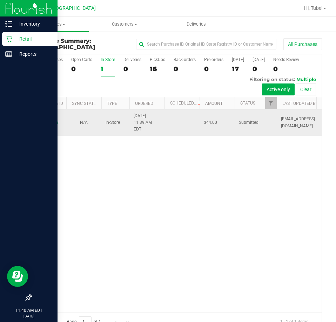
click at [59, 125] on div "12014349" at bounding box center [48, 122] width 27 height 7
click at [53, 118] on td "12014349" at bounding box center [48, 123] width 35 height 26
click at [54, 120] on link "12014349" at bounding box center [49, 122] width 20 height 5
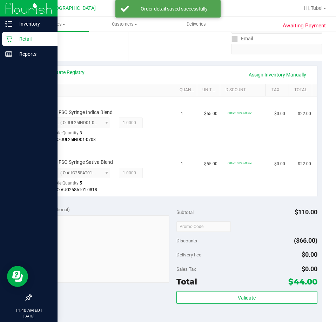
scroll to position [246, 0]
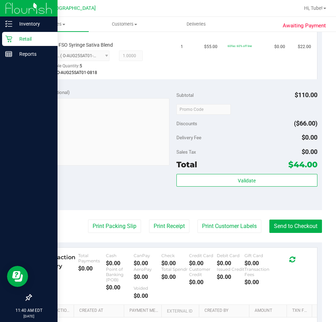
click at [205, 217] on purchase-details "Back Edit Purchase Cancel Purchase View Profile # 12014349 BioTrack ID: - Submi…" at bounding box center [177, 92] width 292 height 601
click at [214, 226] on button "Print Customer Labels" at bounding box center [230, 226] width 64 height 13
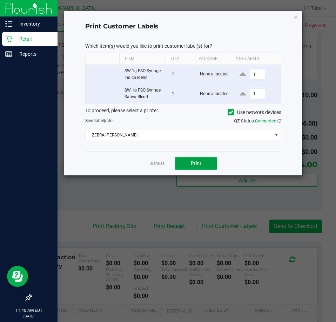
click at [189, 162] on button "Print" at bounding box center [196, 163] width 42 height 13
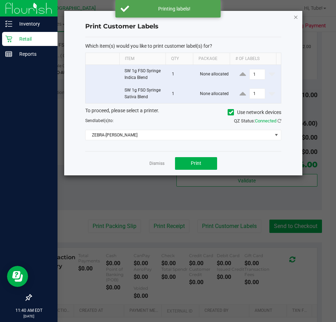
click at [294, 18] on icon "button" at bounding box center [296, 17] width 5 height 8
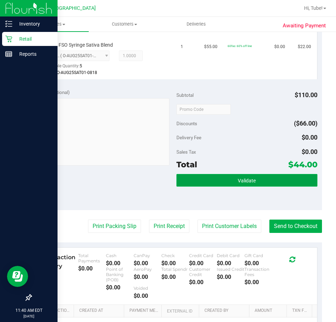
click at [241, 180] on span "Validate" at bounding box center [247, 181] width 18 height 6
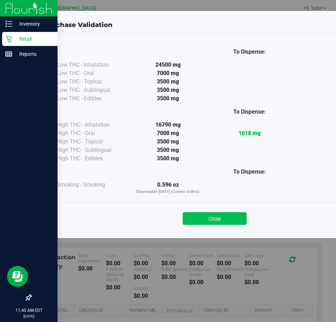
click at [220, 221] on button "Close" at bounding box center [215, 218] width 64 height 13
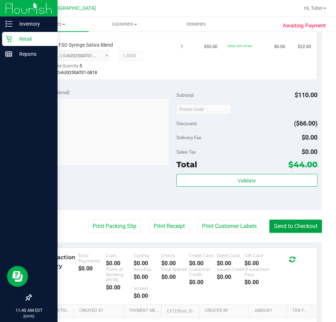
click at [273, 223] on button "Send to Checkout" at bounding box center [296, 226] width 53 height 13
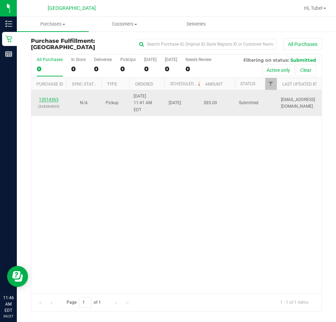
click at [49, 97] on link "12014363" at bounding box center [49, 99] width 20 height 5
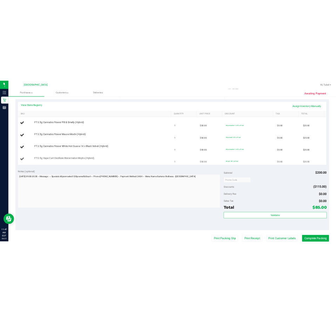
scroll to position [140, 0]
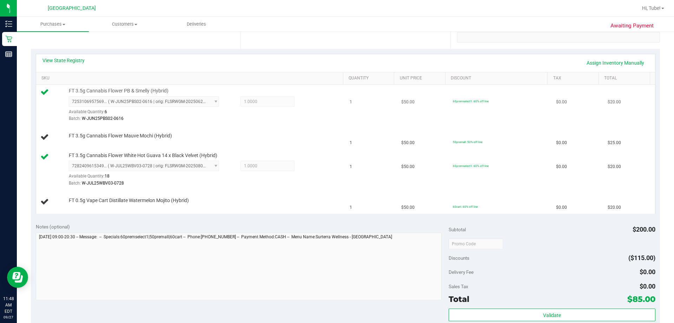
drag, startPoint x: 180, startPoint y: 130, endPoint x: 102, endPoint y: 120, distance: 79.4
click at [110, 124] on tbody "FT 3.5g Cannabis Flower PB & Smelly (Hybrid) 7253106957569530 ( W-JUN25PBS02-06…" at bounding box center [345, 149] width 619 height 129
click at [71, 131] on td "FT 3.5g Cannabis Flower Mauve Mochi (Hybrid)" at bounding box center [191, 137] width 310 height 24
drag, startPoint x: 63, startPoint y: 130, endPoint x: 181, endPoint y: 135, distance: 118.4
click at [181, 135] on td "FT 3.5g Cannabis Flower Mauve Mochi (Hybrid)" at bounding box center [191, 137] width 310 height 24
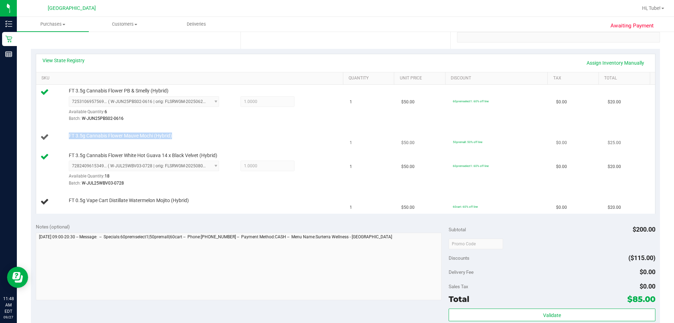
copy div "FT 3.5g Cannabis Flower Mauve Mochi (Hybrid)"
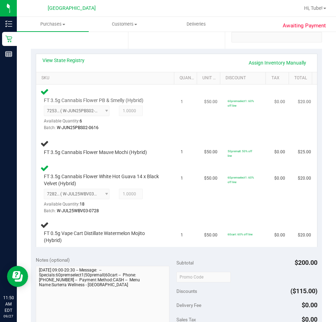
click at [121, 94] on div "FT 3.5g Cannabis Flower PB & Smelly (Hybrid) 7253106957569530 ( W-JUN25PBS02-06…" at bounding box center [106, 109] width 132 height 44
drag, startPoint x: 40, startPoint y: 148, endPoint x: 163, endPoint y: 151, distance: 123.3
click at [163, 151] on td "FT 3.5g Cannabis Flower Mauve Mochi (Hybrid)" at bounding box center [106, 148] width 141 height 26
copy div "FT 3.5g Cannabis Flower Mauve Mochi (Hybrid)"
click at [168, 137] on td "FT 3.5g Cannabis Flower Mauve Mochi (Hybrid)" at bounding box center [106, 148] width 141 height 26
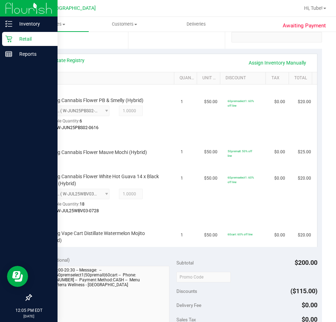
click at [16, 40] on p "Retail" at bounding box center [33, 39] width 42 height 8
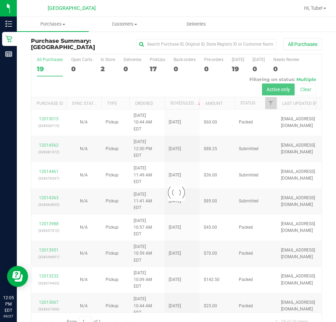
click at [103, 65] on div at bounding box center [176, 192] width 291 height 276
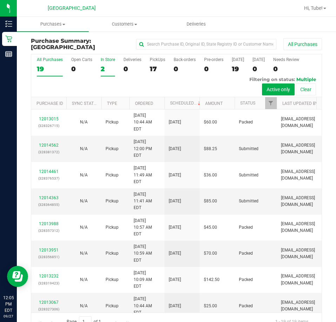
click at [103, 69] on div "2" at bounding box center [108, 69] width 14 height 8
click at [0, 0] on input "In Store 2" at bounding box center [0, 0] width 0 height 0
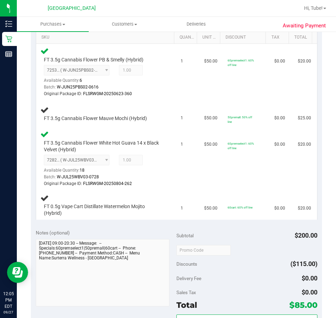
scroll to position [176, 0]
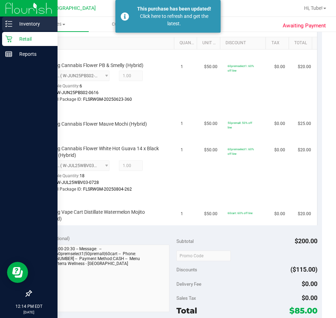
click at [13, 25] on p "Inventory" at bounding box center [33, 24] width 42 height 8
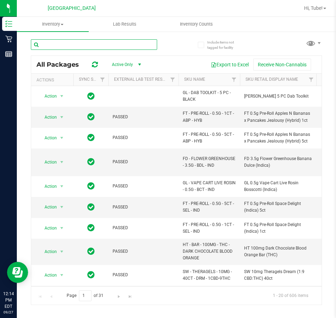
click at [104, 41] on input "text" at bounding box center [94, 44] width 126 height 11
paste input "FT 0.5g Pre-Roll Banana Cakez (Indica) 1ct"
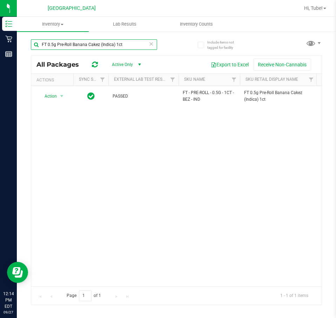
type input "FT 0.5g Pre-Roll Banana Cakez (Indica) 1ct"
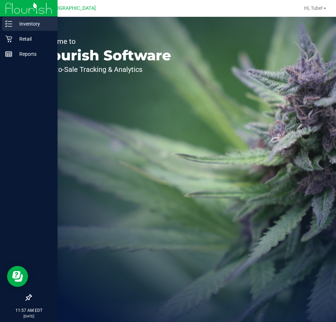
click at [13, 25] on p "Inventory" at bounding box center [33, 24] width 42 height 8
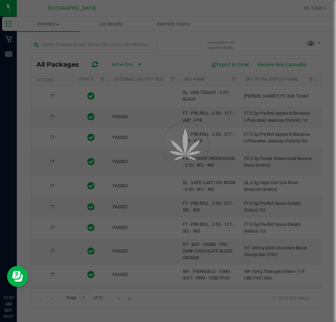
click at [79, 46] on div at bounding box center [168, 161] width 336 height 322
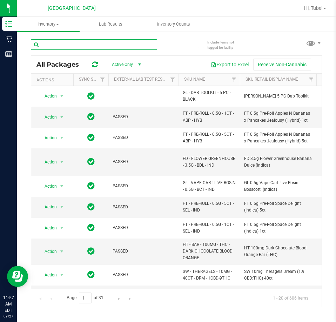
click at [82, 40] on input "text" at bounding box center [94, 44] width 126 height 11
paste input "FT 3.5g Cannabis Flower Mauve Mochi (Hybrid)"
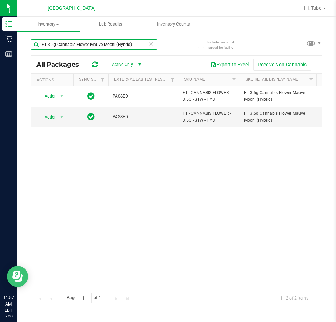
type input "FT 3.5g Cannabis Flower Mauve Mochi (Hybrid)"
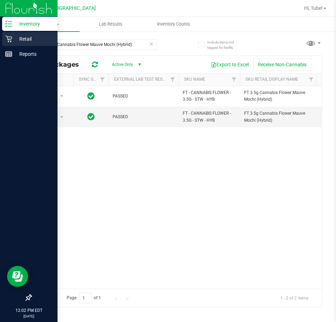
click at [17, 41] on p "Retail" at bounding box center [33, 39] width 42 height 8
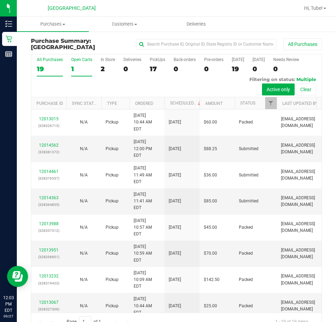
click at [76, 66] on div "1" at bounding box center [81, 69] width 21 height 8
click at [0, 0] on input "Open Carts 1" at bounding box center [0, 0] width 0 height 0
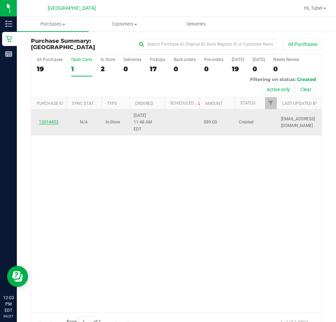
click at [52, 120] on link "12014453" at bounding box center [49, 122] width 20 height 5
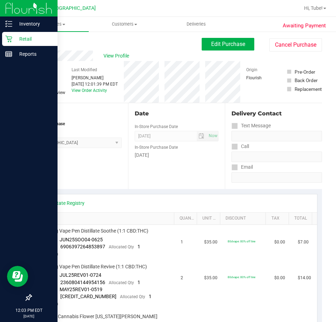
click at [14, 38] on p "Retail" at bounding box center [33, 39] width 42 height 8
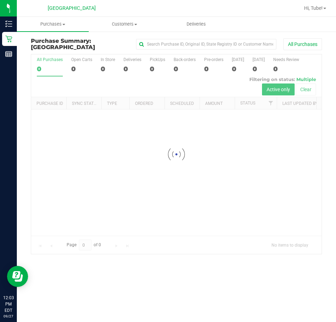
click at [101, 65] on div at bounding box center [176, 154] width 291 height 200
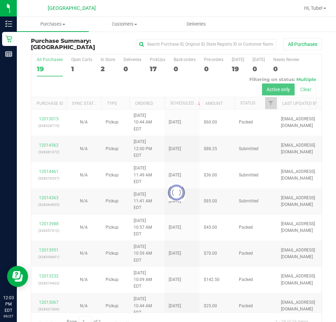
click at [105, 67] on div at bounding box center [176, 192] width 291 height 276
click at [103, 67] on div at bounding box center [176, 192] width 291 height 276
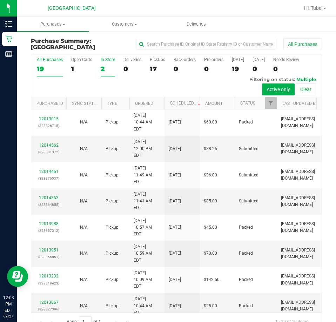
click at [104, 68] on div "2" at bounding box center [108, 69] width 14 height 8
click at [0, 0] on input "In Store 2" at bounding box center [0, 0] width 0 height 0
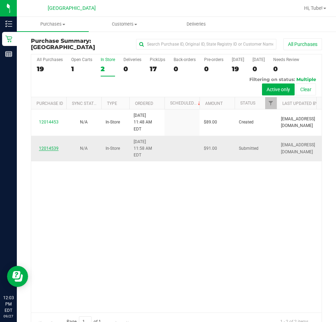
click at [48, 146] on link "12014539" at bounding box center [49, 148] width 20 height 5
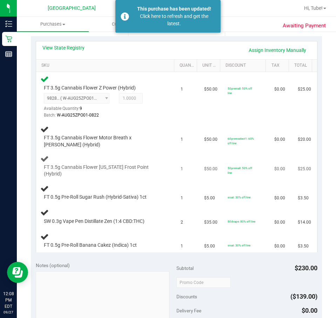
scroll to position [140, 0]
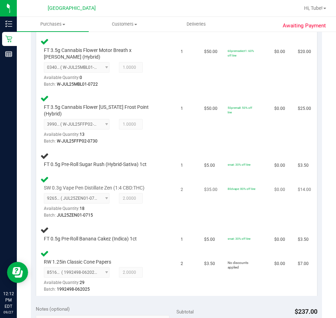
scroll to position [246, 0]
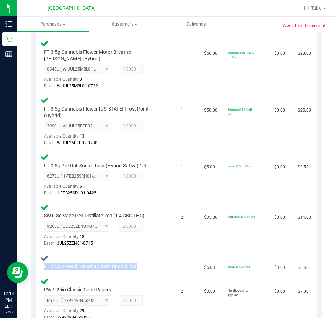
drag, startPoint x: 144, startPoint y: 258, endPoint x: 38, endPoint y: 256, distance: 106.4
click at [38, 256] on td "FT 0.5g Pre-Roll Banana Cakez (Indica) 1ct" at bounding box center [106, 262] width 141 height 24
copy div "FT 0.5g Pre-Roll Banana Cakez (Indica) 1ct"
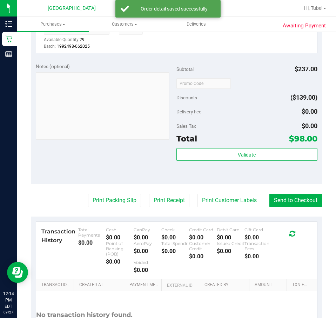
scroll to position [597, 0]
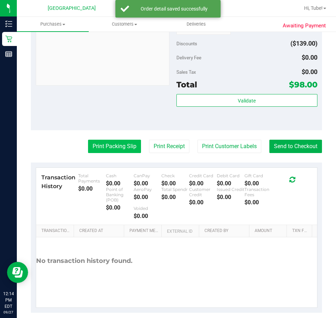
click at [131, 146] on button "Print Packing Slip" at bounding box center [114, 146] width 53 height 13
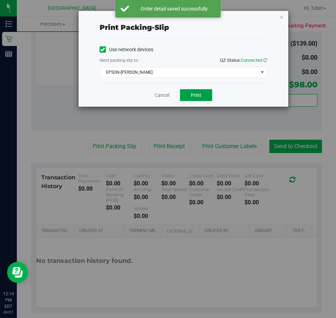
click at [197, 99] on button "Print" at bounding box center [196, 95] width 32 height 12
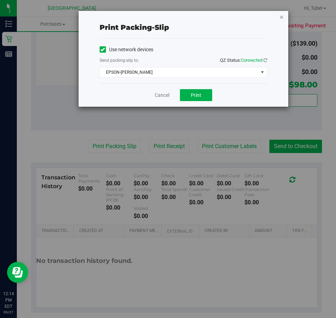
click at [282, 18] on icon "button" at bounding box center [282, 17] width 5 height 8
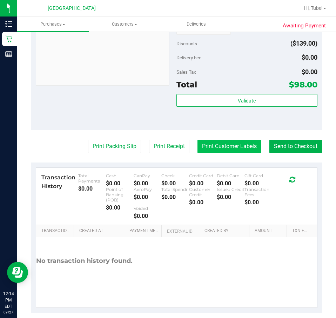
click at [239, 140] on button "Print Customer Labels" at bounding box center [230, 146] width 64 height 13
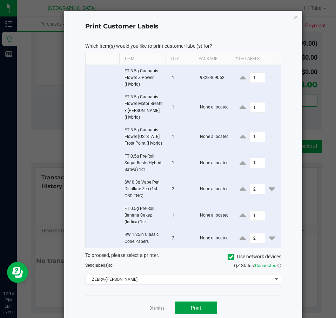
click at [196, 305] on button "Print" at bounding box center [196, 308] width 42 height 13
click at [294, 17] on icon "button" at bounding box center [296, 17] width 5 height 8
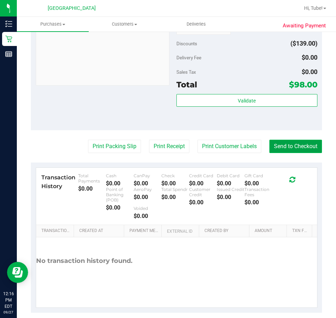
click at [307, 143] on button "Send to Checkout" at bounding box center [296, 146] width 53 height 13
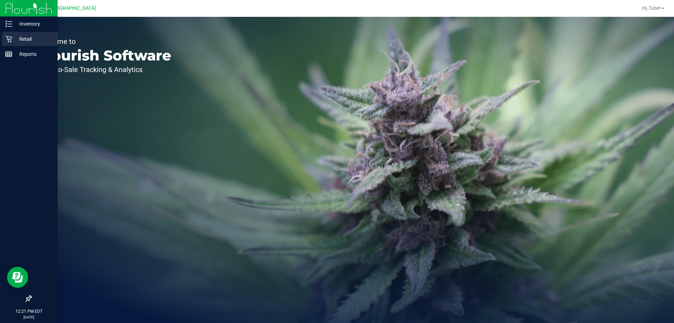
click at [4, 40] on div "Retail" at bounding box center [29, 39] width 55 height 14
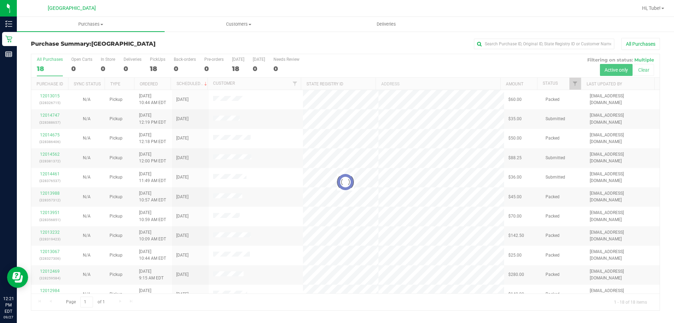
click at [150, 65] on div at bounding box center [345, 182] width 629 height 256
click at [157, 67] on div at bounding box center [345, 182] width 629 height 256
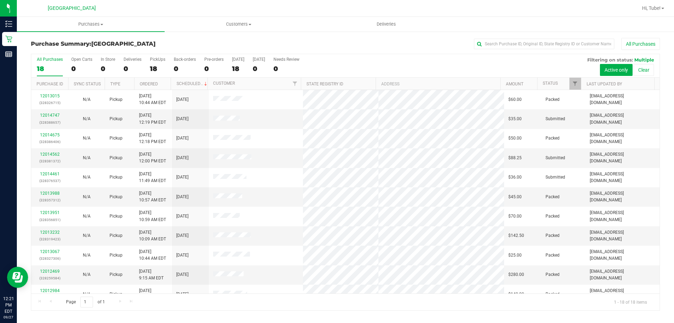
click at [156, 67] on div "18" at bounding box center [157, 69] width 15 height 8
click at [0, 0] on input "PickUps 18" at bounding box center [0, 0] width 0 height 0
click at [104, 64] on label "In Store 0" at bounding box center [108, 66] width 14 height 19
click at [0, 0] on input "In Store 0" at bounding box center [0, 0] width 0 height 0
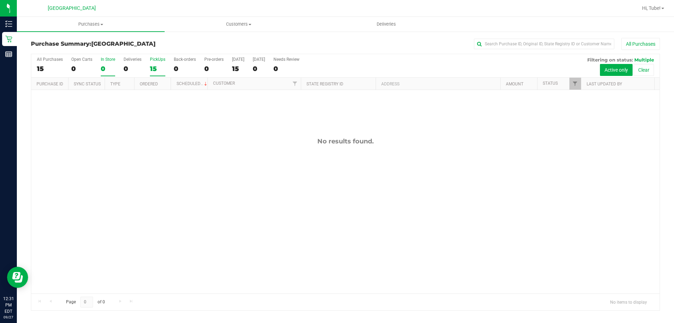
click at [161, 61] on div "PickUps" at bounding box center [157, 59] width 15 height 5
click at [0, 0] on input "PickUps 15" at bounding box center [0, 0] width 0 height 0
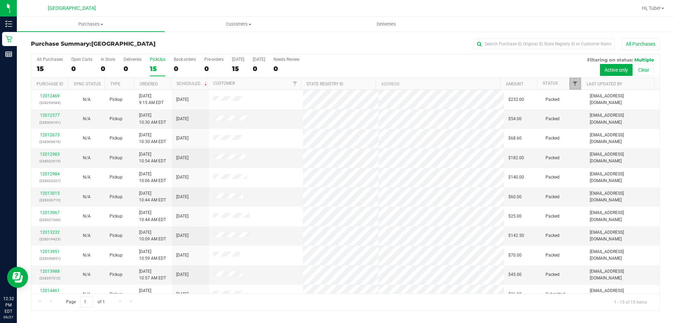
click at [574, 85] on span "Filter" at bounding box center [575, 84] width 6 height 6
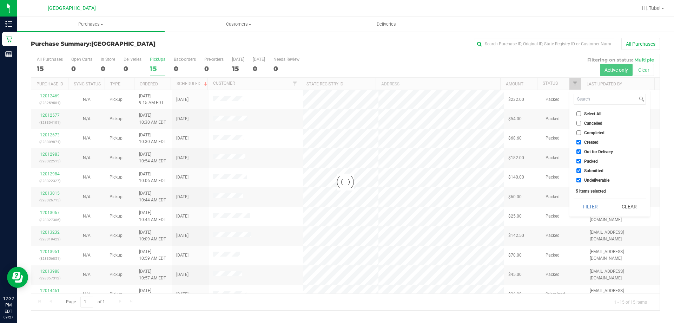
click at [590, 157] on li "Packed" at bounding box center [610, 160] width 72 height 7
checkbox input "true"
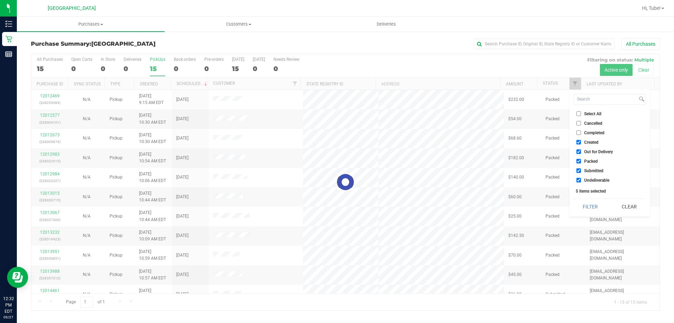
checkbox input "true"
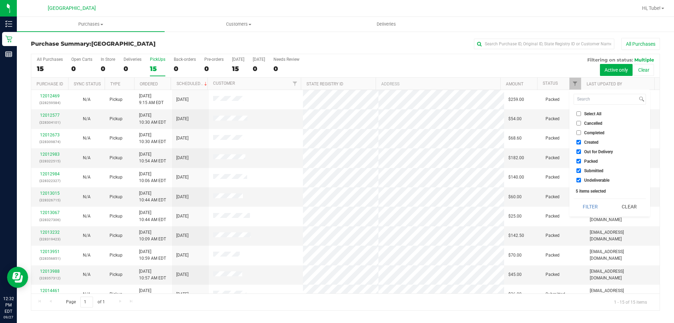
click at [580, 160] on input "Packed" at bounding box center [579, 161] width 5 height 5
checkbox input "false"
click at [587, 202] on button "Filter" at bounding box center [591, 206] width 34 height 15
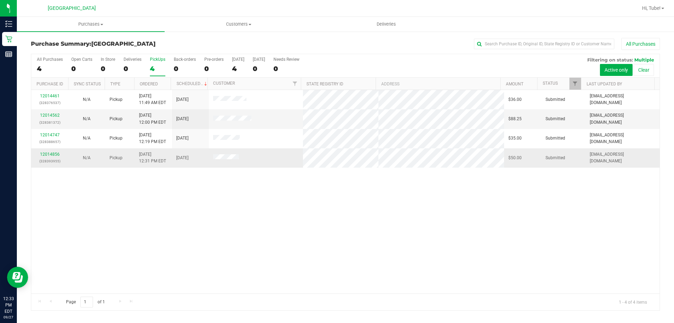
click at [59, 153] on div "12014856 (328393955)" at bounding box center [49, 157] width 28 height 13
click at [58, 153] on link "12014856" at bounding box center [50, 154] width 20 height 5
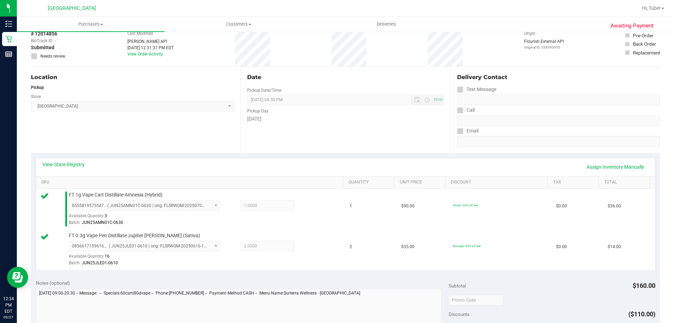
scroll to position [246, 0]
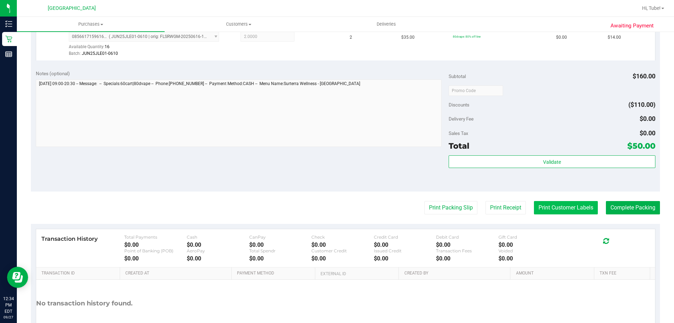
click at [563, 214] on button "Print Customer Labels" at bounding box center [566, 207] width 64 height 13
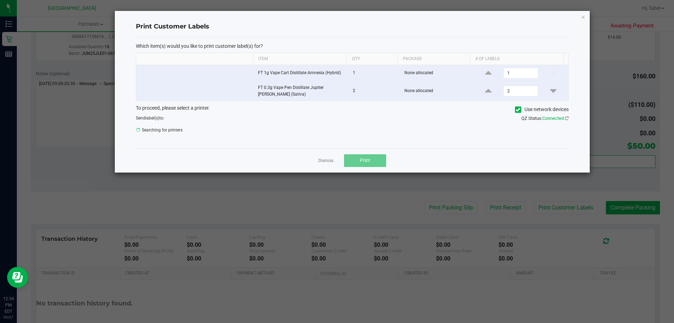
click at [443, 172] on ngb-modal-window "Print Customer Labels Which item(s) would you like to print customer label(s) f…" at bounding box center [340, 161] width 680 height 323
click at [376, 160] on button "Print" at bounding box center [365, 160] width 42 height 13
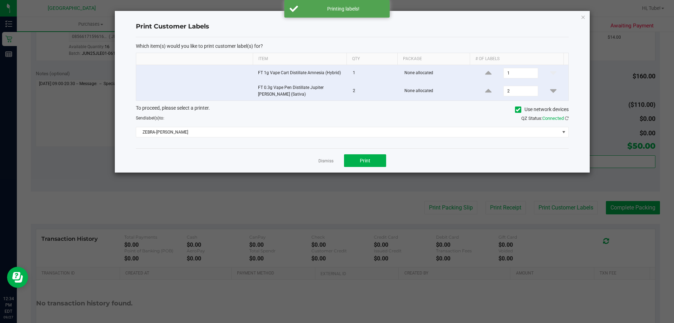
drag, startPoint x: 584, startPoint y: 20, endPoint x: 583, endPoint y: 15, distance: 4.6
click at [584, 17] on icon "button" at bounding box center [583, 17] width 5 height 8
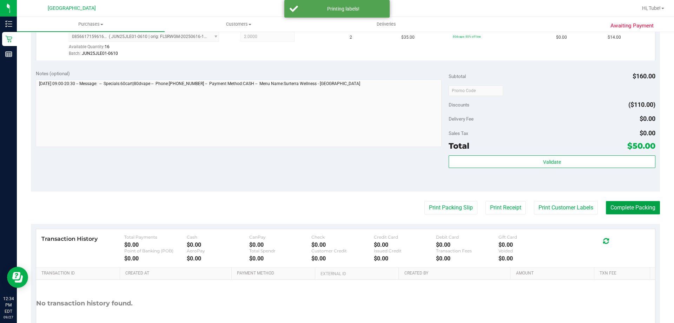
click at [631, 211] on button "Complete Packing" at bounding box center [633, 207] width 54 height 13
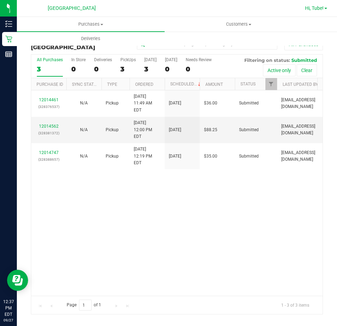
click at [326, 7] on link "Hi, Tube!" at bounding box center [316, 8] width 28 height 7
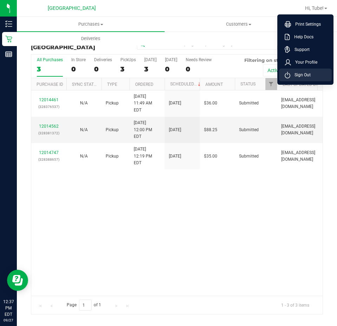
click at [309, 71] on li "Sign Out" at bounding box center [305, 74] width 53 height 13
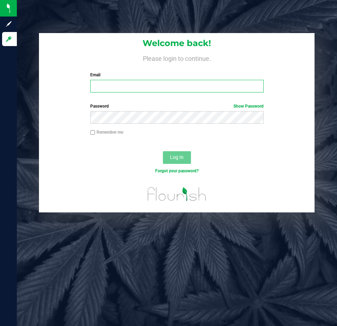
click at [109, 81] on input "Email" at bounding box center [176, 86] width 173 height 13
type input "[EMAIL_ADDRESS][DOMAIN_NAME]"
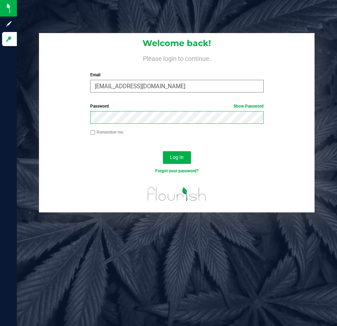
click at [163, 151] on button "Log In" at bounding box center [177, 157] width 28 height 13
